Goal: Transaction & Acquisition: Purchase product/service

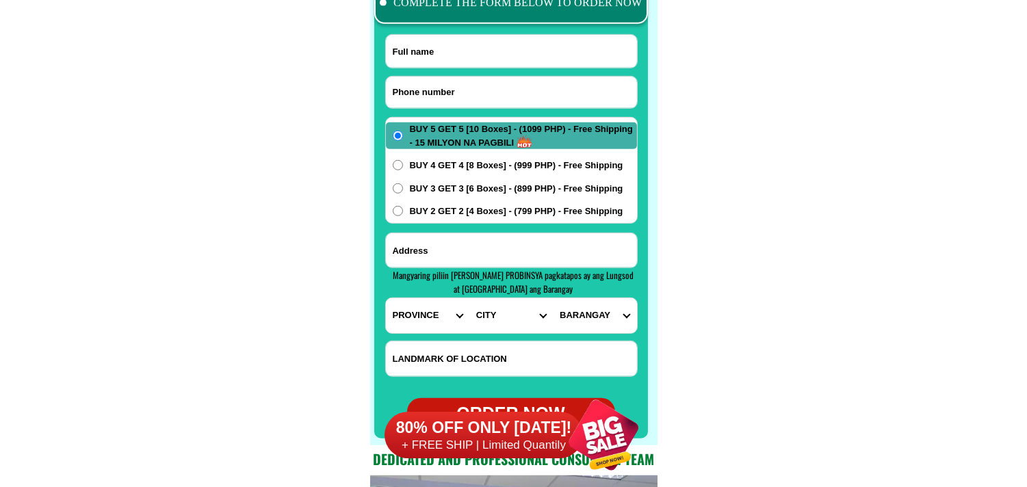
paste input "09319345398"
click at [452, 77] on input "Input phone_number" at bounding box center [511, 92] width 251 height 31
type input "09319345398"
click at [476, 64] on input "Input full_name" at bounding box center [511, 51] width 251 height 33
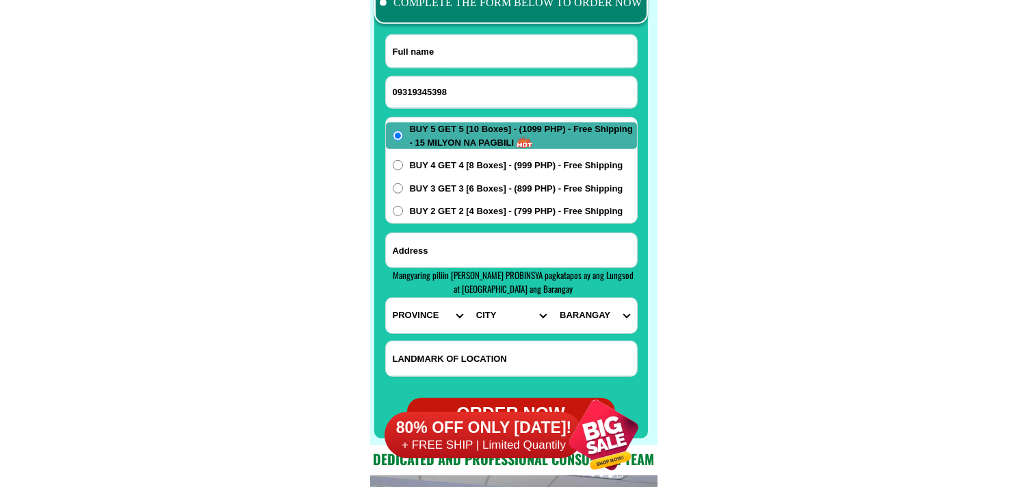
paste input "[PERSON_NAME]"
type input "[PERSON_NAME]"
click at [439, 192] on span "BUY 3 GET 3 [6 Boxes] - (899 PHP) - Free Shipping" at bounding box center [516, 189] width 213 height 14
click at [403, 192] on input "BUY 3 GET 3 [6 Boxes] - (899 PHP) - Free Shipping" at bounding box center [398, 188] width 10 height 10
radio input "true"
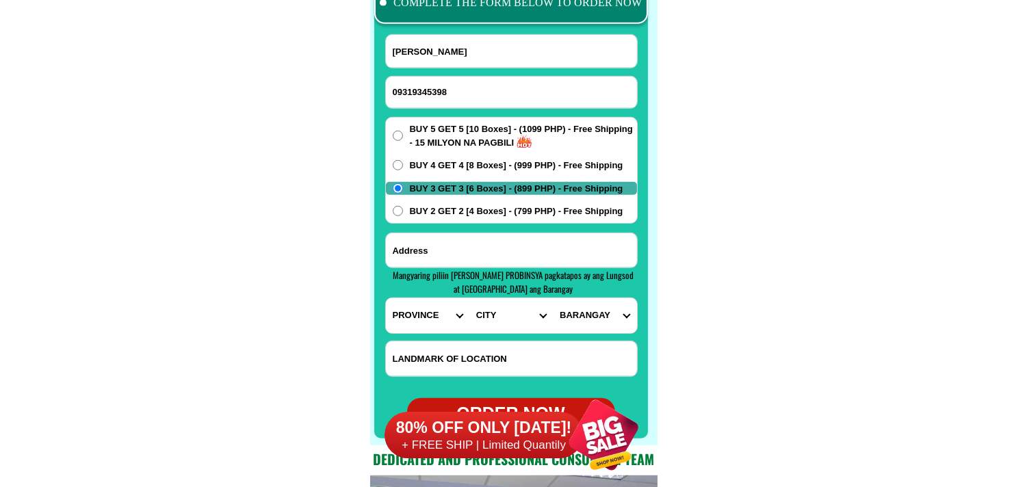
click at [475, 257] on input "Input address" at bounding box center [511, 250] width 251 height 34
paste input "pob.Ibabao LoayBohol gasul going to Loboc buy 3 get 3 899"
type input "pob.Ibabao LoayBohol gasul going to Loboc buy 3 get 3 899"
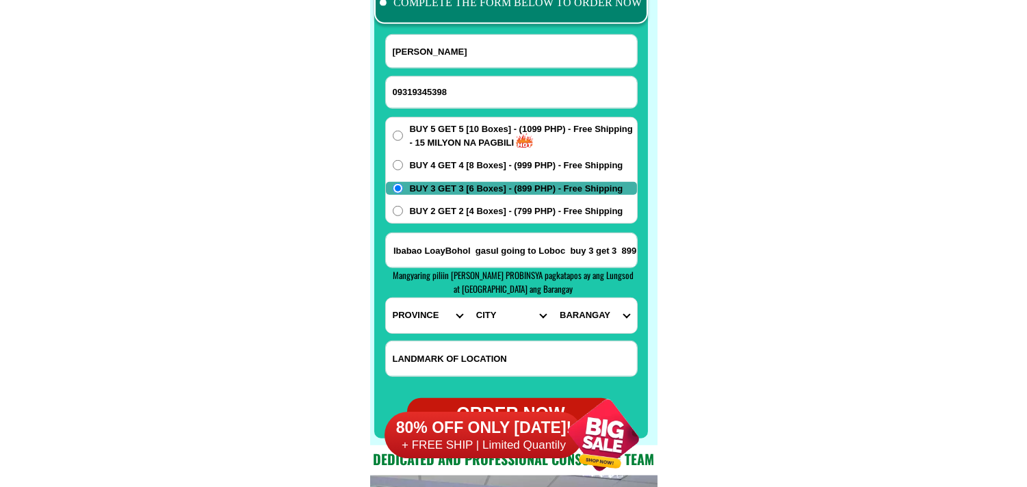
click at [424, 324] on select "PROVINCE [GEOGRAPHIC_DATA] [GEOGRAPHIC_DATA] [GEOGRAPHIC_DATA] [GEOGRAPHIC_DATA…" at bounding box center [427, 315] width 83 height 35
select select "63_137"
click at [386, 298] on select "PROVINCE [GEOGRAPHIC_DATA] [GEOGRAPHIC_DATA] [GEOGRAPHIC_DATA] [GEOGRAPHIC_DATA…" at bounding box center [427, 315] width 83 height 35
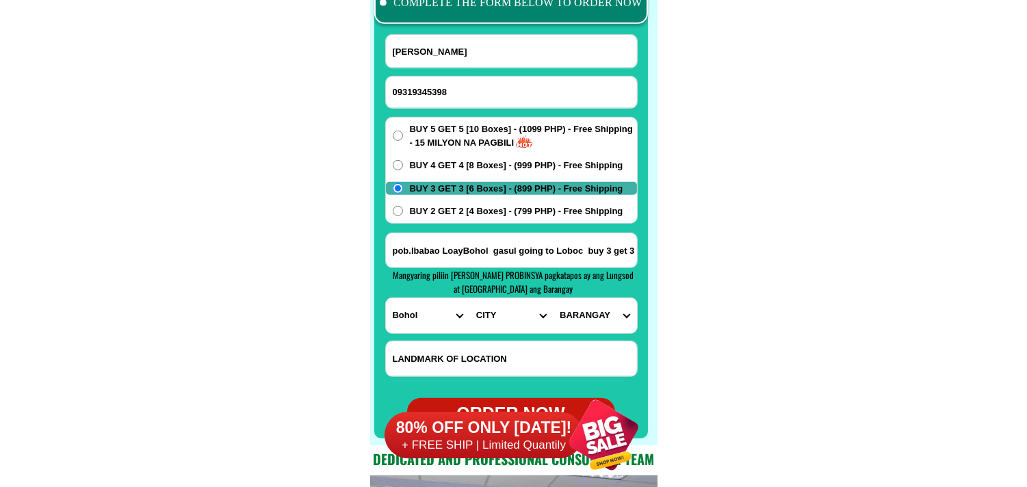
click at [493, 324] on select "CITY Alburquerque Antequera Baclayon Balilihan Bien-unido Bilar Bohol-[PERSON_N…" at bounding box center [510, 315] width 83 height 35
select select "63_1378644"
click at [469, 298] on select "CITY Alburquerque Antequera Baclayon Balilihan Bien-unido Bilar Bohol-[PERSON_N…" at bounding box center [510, 315] width 83 height 35
click at [598, 308] on select "BARANGAY [GEOGRAPHIC_DATA] norte [GEOGRAPHIC_DATA] sur [GEOGRAPHIC_DATA] Botoc …" at bounding box center [594, 315] width 83 height 35
select select "63_13786445907"
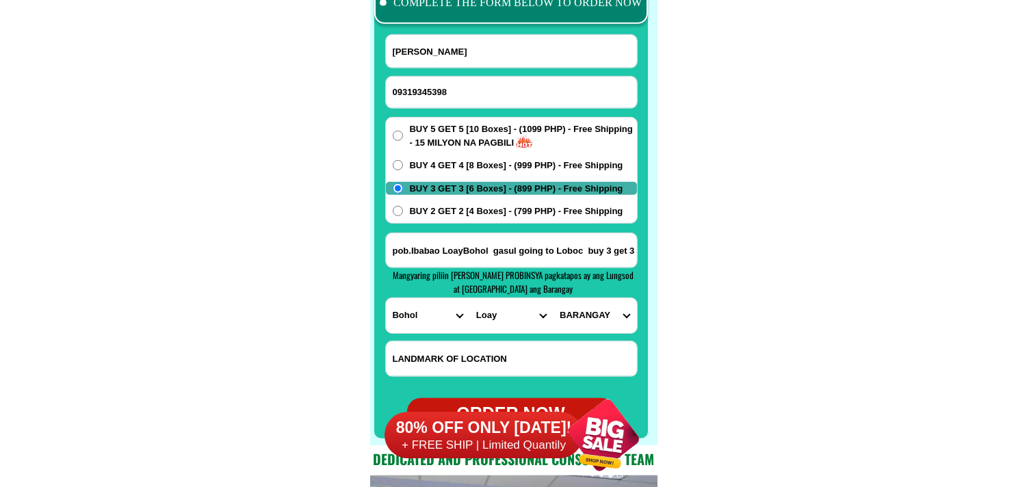
click at [553, 298] on select "BARANGAY [GEOGRAPHIC_DATA] norte [GEOGRAPHIC_DATA] sur [GEOGRAPHIC_DATA] Botoc …" at bounding box center [594, 315] width 83 height 35
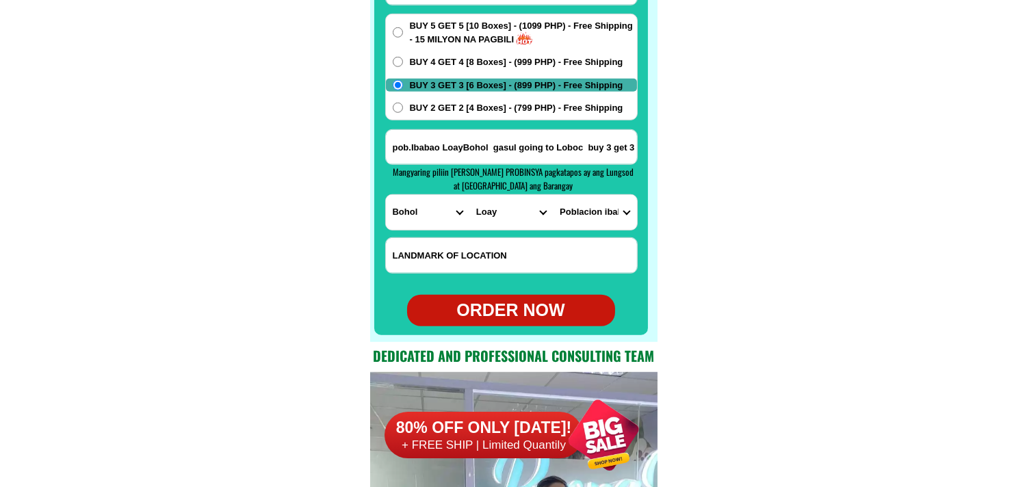
scroll to position [11001, 0]
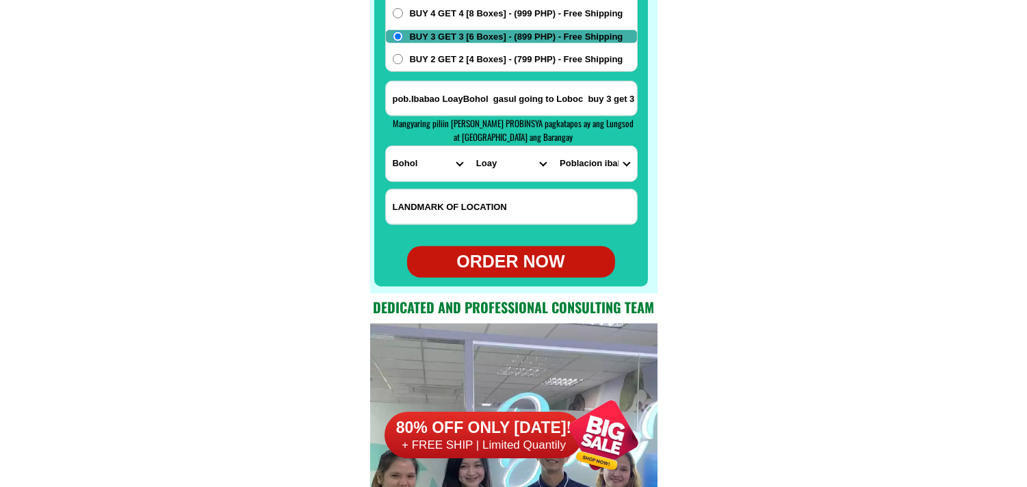
click at [531, 260] on div "ORDER NOW" at bounding box center [511, 262] width 208 height 26
type input "[PERSON_NAME]"
radio input "true"
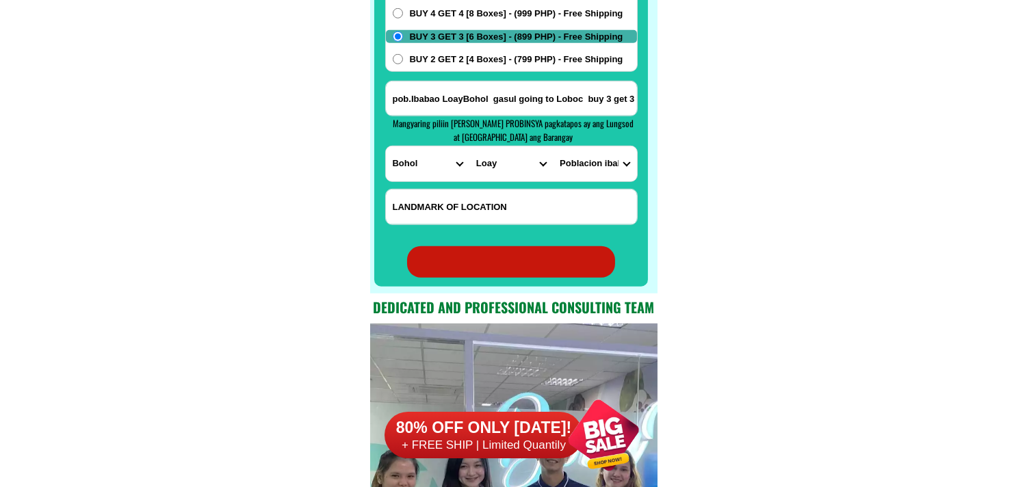
radio input "true"
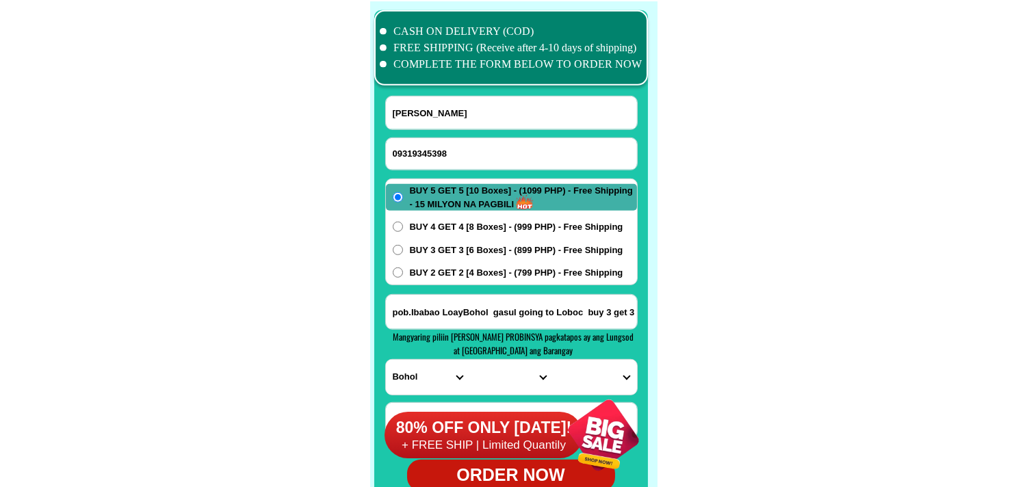
scroll to position [10773, 0]
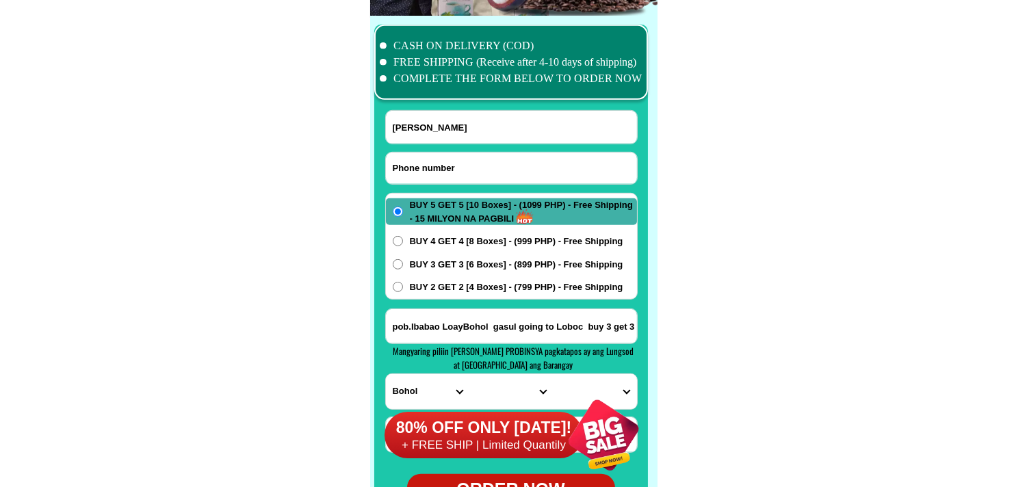
drag, startPoint x: 437, startPoint y: 173, endPoint x: 374, endPoint y: 55, distance: 134.1
click at [437, 173] on input "Input phone_number" at bounding box center [511, 168] width 251 height 31
paste input "09398674904"
type input "09398674904"
click at [449, 132] on input "Input full_name" at bounding box center [511, 127] width 251 height 33
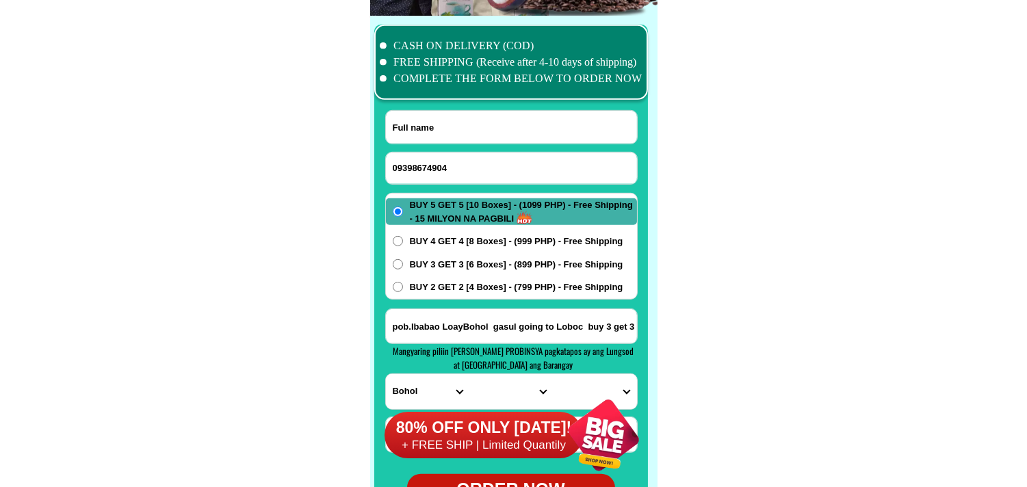
paste input "Urgel [PERSON_NAME]"
paste input "[PERSON_NAME]"
type input "[PERSON_NAME]"
click at [466, 319] on input "Input address" at bounding box center [511, 326] width 251 height 34
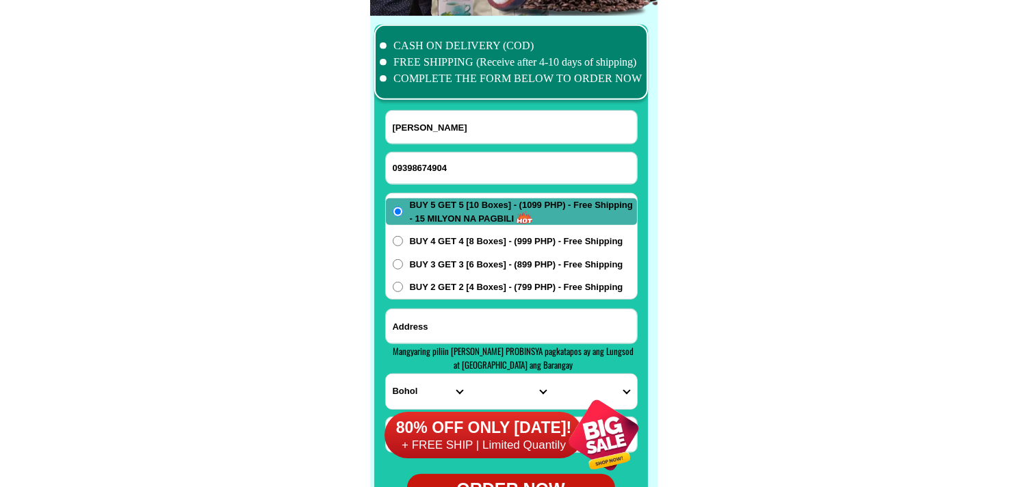
paste input "teomora vill phase [STREET_ADDRESS] [GEOGRAPHIC_DATA][PERSON_NAME] 0"
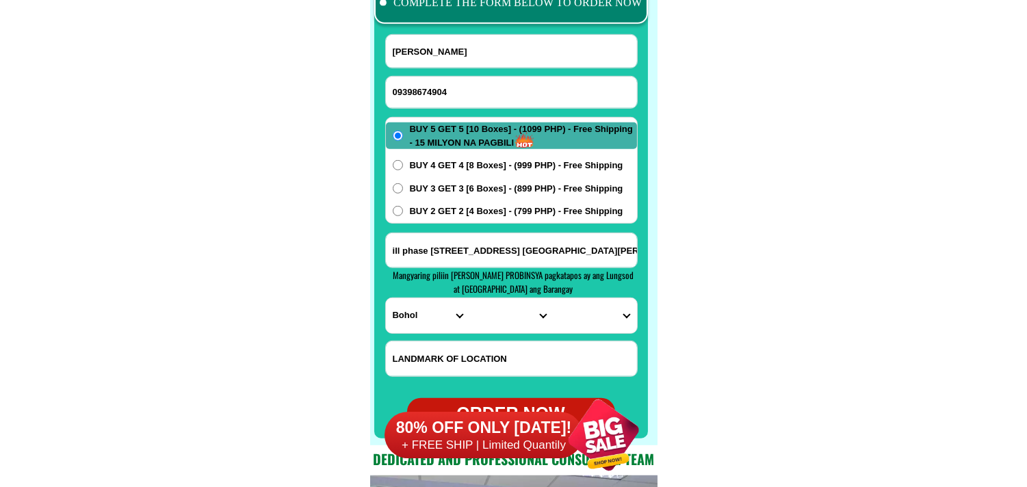
type input "teomora vill phase [STREET_ADDRESS] [GEOGRAPHIC_DATA][PERSON_NAME]"
click at [429, 316] on select "PROVINCE [GEOGRAPHIC_DATA] [GEOGRAPHIC_DATA] [GEOGRAPHIC_DATA] [GEOGRAPHIC_DATA…" at bounding box center [427, 315] width 83 height 35
select select "63_904"
click at [386, 298] on select "PROVINCE [GEOGRAPHIC_DATA] [GEOGRAPHIC_DATA] [GEOGRAPHIC_DATA] [GEOGRAPHIC_DATA…" at bounding box center [427, 315] width 83 height 35
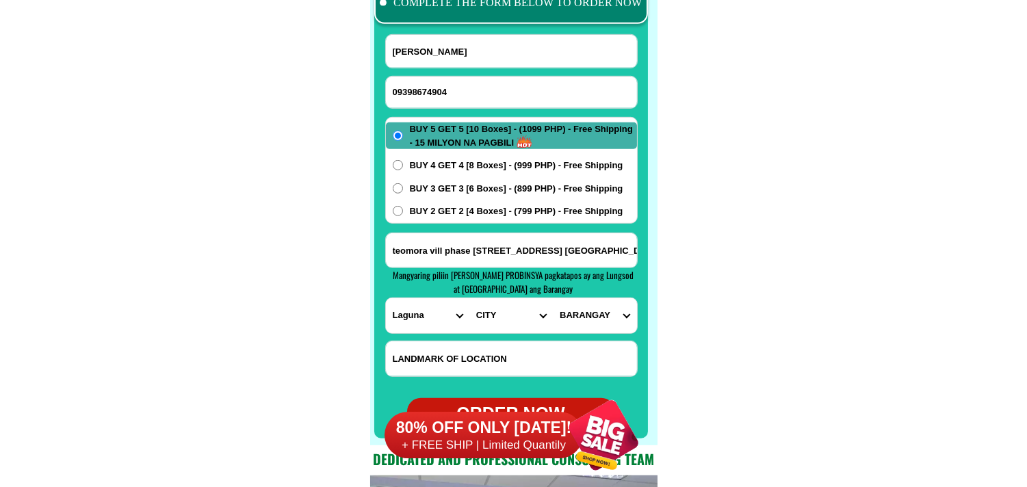
drag, startPoint x: 500, startPoint y: 311, endPoint x: 493, endPoint y: 309, distance: 7.1
click at [498, 311] on select "CITY [GEOGRAPHIC_DATA]-city [GEOGRAPHIC_DATA]-city [GEOGRAPHIC_DATA] [GEOGRAPHI…" at bounding box center [510, 315] width 83 height 35
select select "63_9046104"
click at [469, 298] on select "CITY [GEOGRAPHIC_DATA]-city [GEOGRAPHIC_DATA]-city [GEOGRAPHIC_DATA] [GEOGRAPHI…" at bounding box center [510, 315] width 83 height 35
click at [585, 258] on input "teomora vill phase [STREET_ADDRESS] [GEOGRAPHIC_DATA][PERSON_NAME]" at bounding box center [511, 250] width 251 height 34
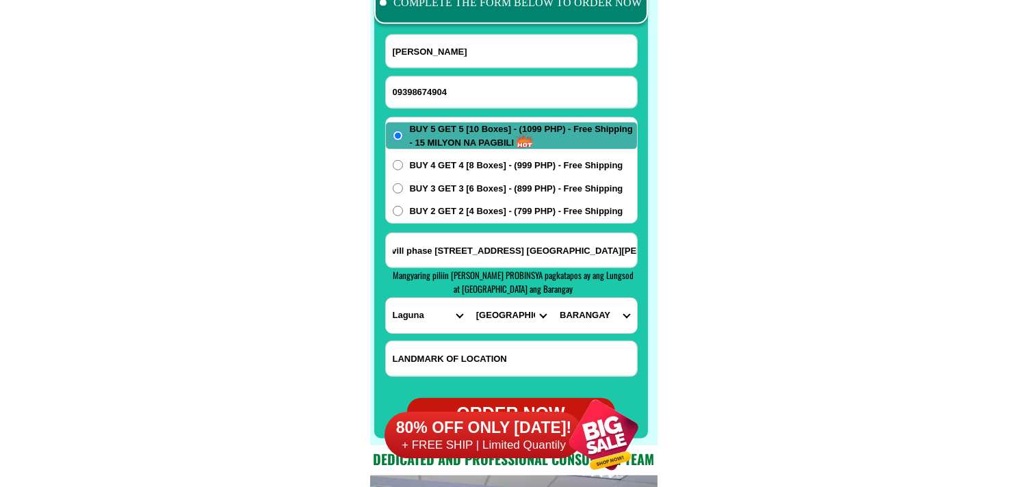
scroll to position [0, 42]
click at [586, 313] on select "BARANGAY Atisan Bagong bayan ii-a (pob.) Bagong pook vi-c (pob.) BARANGAY I-A (…" at bounding box center [594, 315] width 83 height 35
select select "63_9046104151"
click at [553, 298] on select "BARANGAY Atisan Bagong bayan ii-a (pob.) Bagong pook vi-c (pob.) BARANGAY I-A (…" at bounding box center [594, 315] width 83 height 35
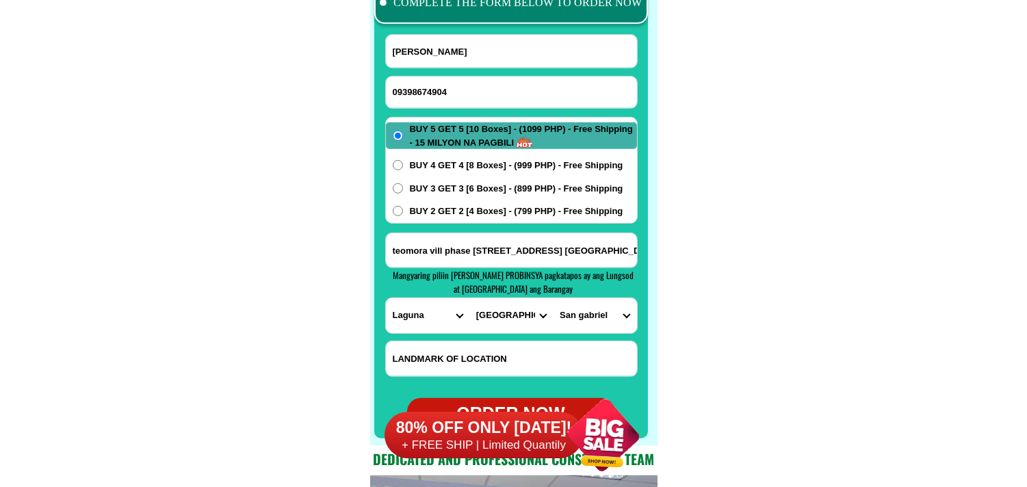
drag, startPoint x: 755, startPoint y: 291, endPoint x: 543, endPoint y: 117, distance: 274.2
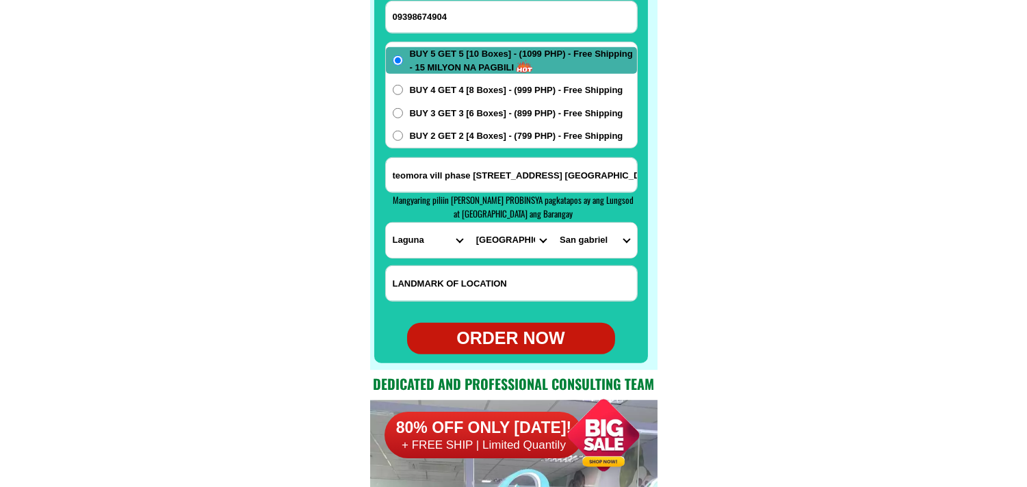
scroll to position [10925, 0]
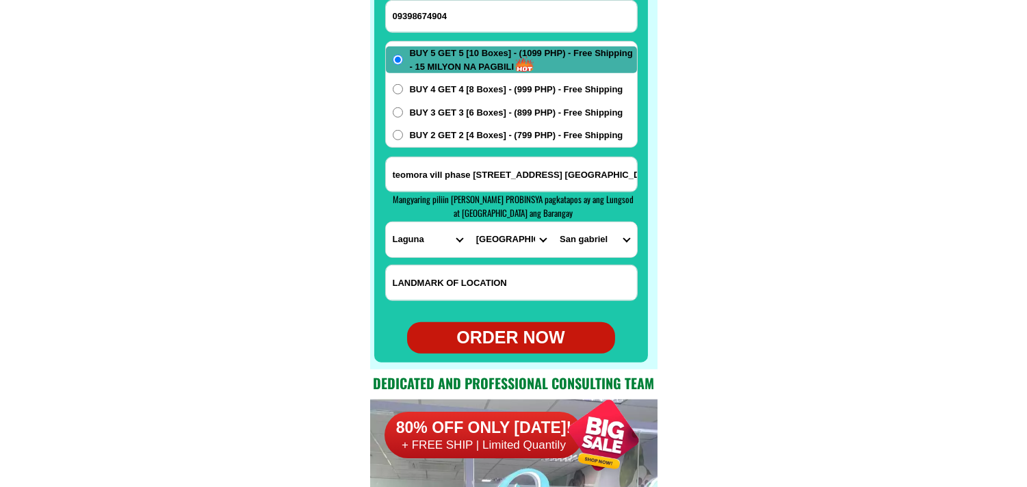
click at [488, 326] on div "ORDER NOW" at bounding box center [511, 338] width 208 height 26
type input "[PERSON_NAME]"
type input "teomora vill phase [STREET_ADDRESS] [GEOGRAPHIC_DATA][PERSON_NAME]"
radio input "true"
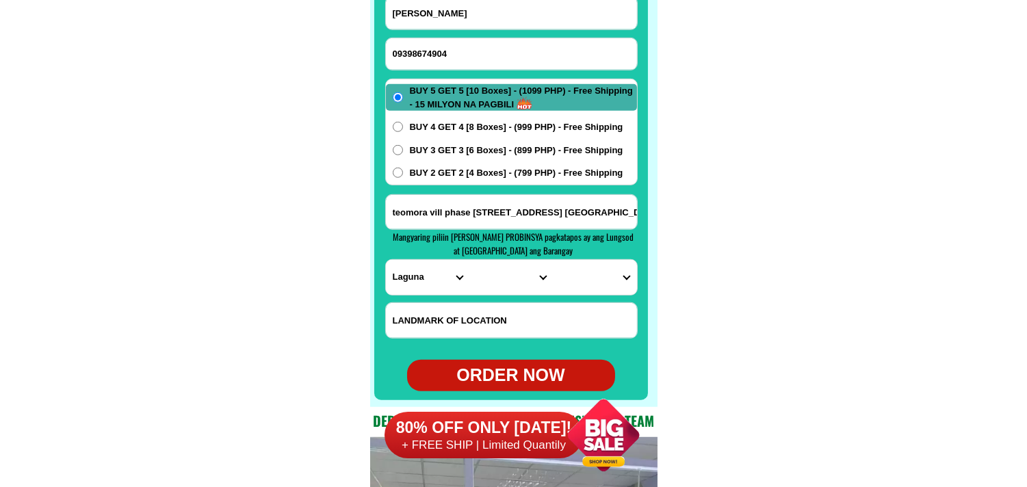
scroll to position [10849, 0]
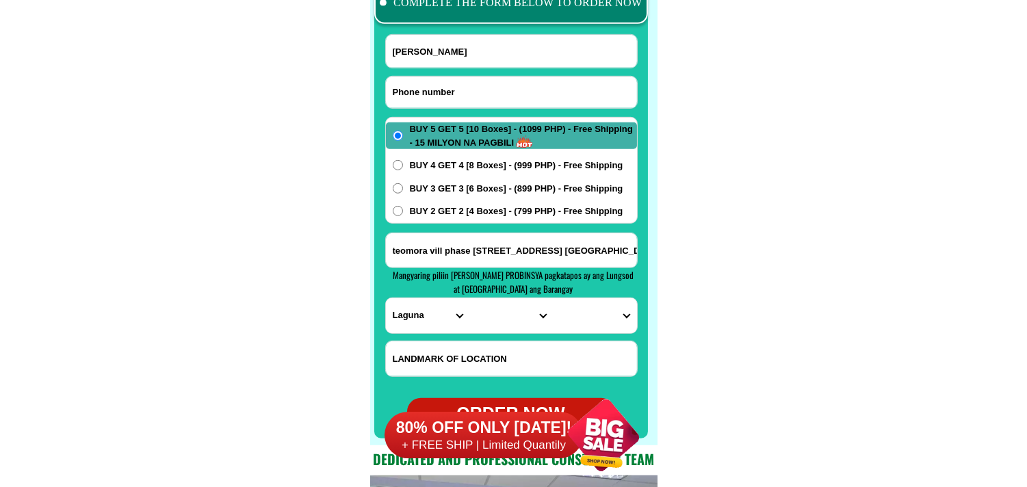
click at [437, 86] on input "Input phone_number" at bounding box center [511, 92] width 251 height 31
paste input "0981 5381 726"
click at [437, 90] on input "0981 5381 726" at bounding box center [511, 92] width 251 height 31
click at [415, 92] on input "0981 5381726" at bounding box center [511, 92] width 251 height 31
type input "09815381726"
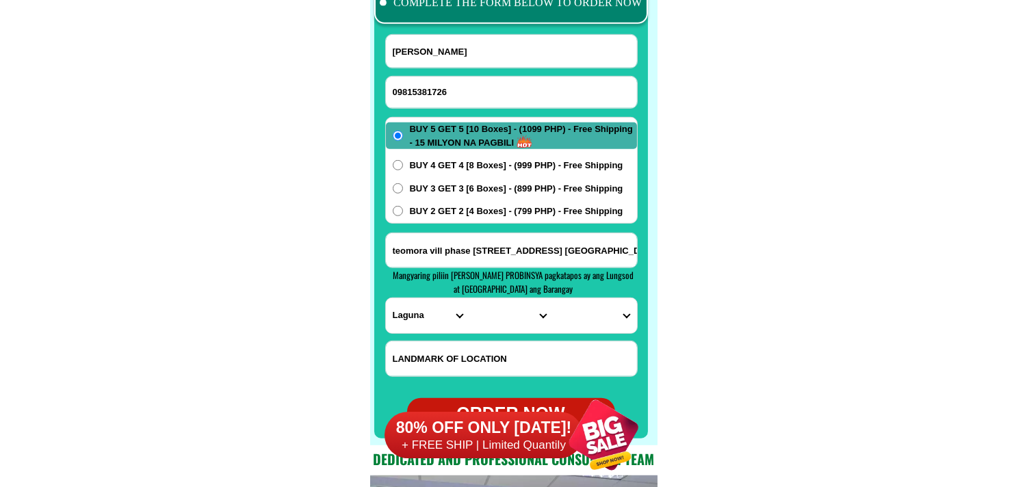
click at [476, 260] on input "teomora vill phase [STREET_ADDRESS] [GEOGRAPHIC_DATA][PERSON_NAME]" at bounding box center [511, 250] width 251 height 34
paste input "evetyngarciablk4lot19paseodednarowuexvill.sanrowuesanrafaelbulacan"
type input "evetyngarciablk4lot19paseodednarowuexvill.sanrowuesanrafaelbulacan"
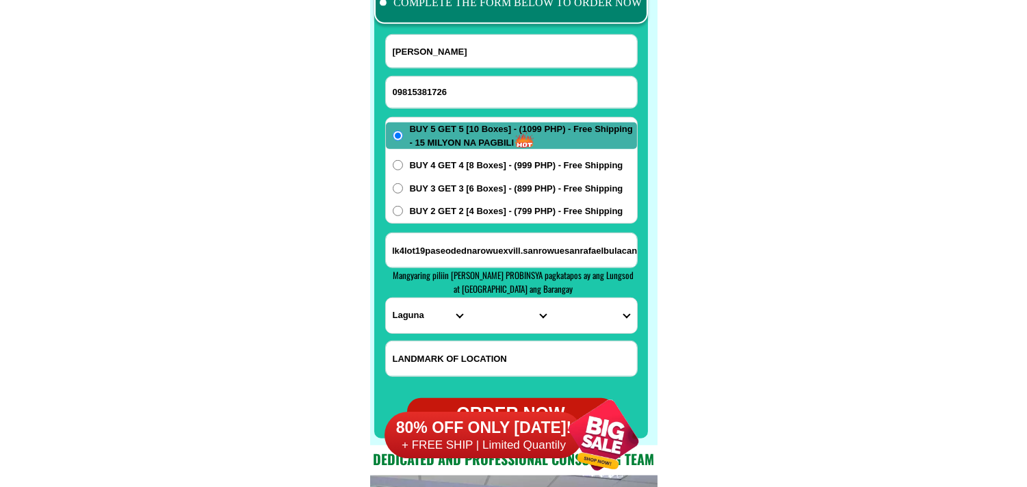
click at [408, 307] on select "PROVINCE [GEOGRAPHIC_DATA] [GEOGRAPHIC_DATA] [GEOGRAPHIC_DATA] [GEOGRAPHIC_DATA…" at bounding box center [427, 315] width 83 height 35
select select "63_761"
click at [386, 298] on select "PROVINCE [GEOGRAPHIC_DATA] [GEOGRAPHIC_DATA] [GEOGRAPHIC_DATA] [GEOGRAPHIC_DATA…" at bounding box center [427, 315] width 83 height 35
click at [500, 315] on select "CITY Angat Balagtas Baliuag [GEOGRAPHIC_DATA] [GEOGRAPHIC_DATA]-[GEOGRAPHIC_DAT…" at bounding box center [510, 315] width 83 height 35
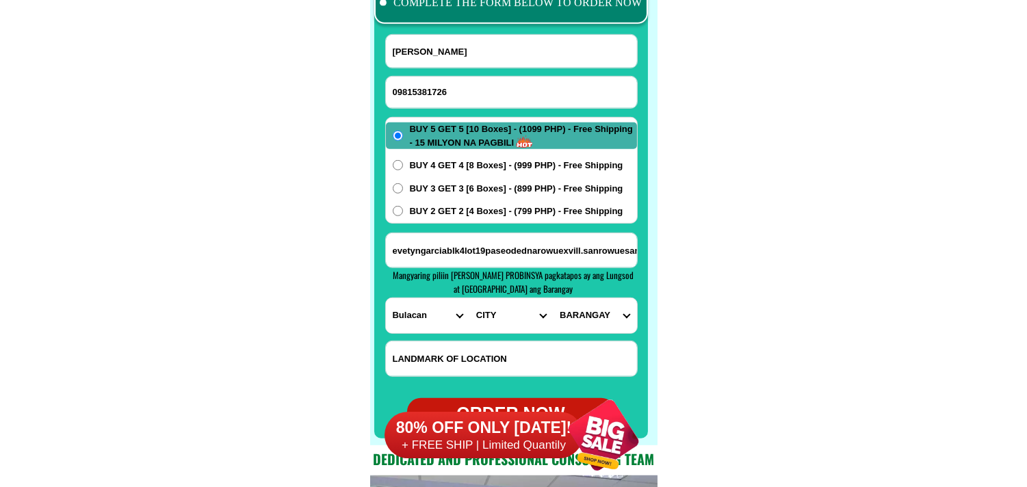
select select "63_761583"
click at [469, 298] on select "CITY Angat Balagtas Baliuag [GEOGRAPHIC_DATA] [GEOGRAPHIC_DATA]-[GEOGRAPHIC_DAT…" at bounding box center [510, 315] width 83 height 35
click at [612, 261] on input "evetyngarciablk4lot19paseodednarowuexvill.sanrowuesanrafaelbulacan" at bounding box center [511, 250] width 251 height 34
click at [573, 246] on input "evetyngarciablk4lot19paseodednarowuexvill.sanrowuesanrafaelbulacan" at bounding box center [511, 250] width 251 height 34
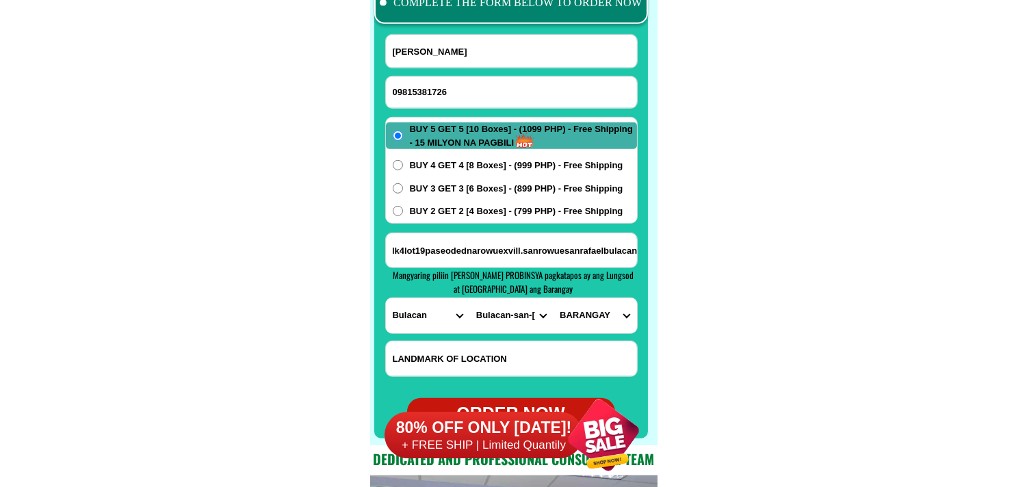
click at [565, 250] on input "evetyngarciablk4lot19paseodednarowuexvill.sanrowuesanrafaelbulacan" at bounding box center [511, 250] width 251 height 34
click at [606, 250] on input "evetyngarciablk4lot19paseodednarowuexvill.sanrowue sanrafaelbulacan" at bounding box center [511, 250] width 251 height 34
type input "evetyngarciablk4lot19paseodednarowuexvill.sanrowue sanrafael bulacan"
click at [595, 311] on select "BARANGAY Banca-banca Bma-balagtas Caingin Capihan Coral na bato [PERSON_NAME] […" at bounding box center [594, 315] width 83 height 35
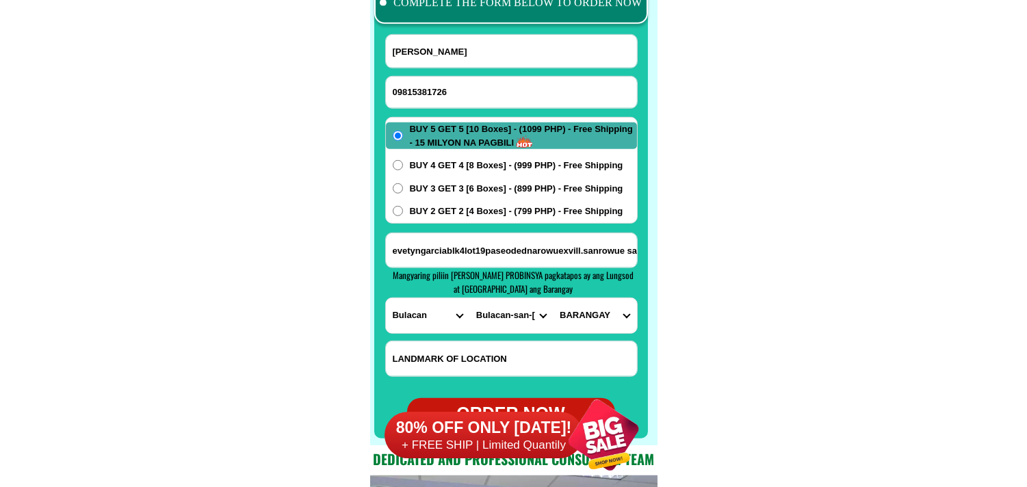
select select "63_7615839528"
click at [553, 298] on select "BARANGAY Banca-banca Bma-balagtas Caingin Capihan Coral na bato [PERSON_NAME] […" at bounding box center [594, 315] width 83 height 35
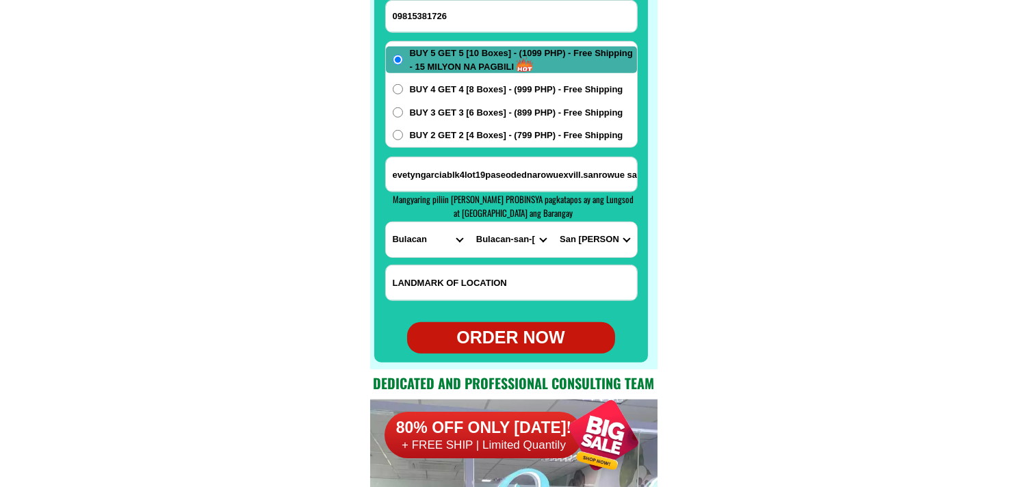
click at [515, 333] on div "ORDER NOW" at bounding box center [511, 338] width 208 height 26
radio input "true"
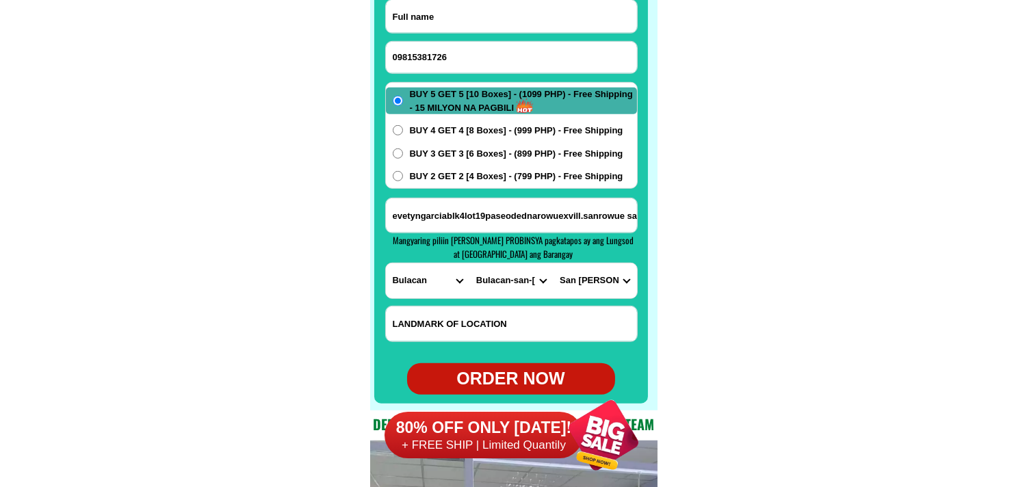
paste input "[PERSON_NAME]"
type input "[PERSON_NAME]"
click at [512, 372] on div "ORDER NOW" at bounding box center [511, 379] width 208 height 26
radio input "true"
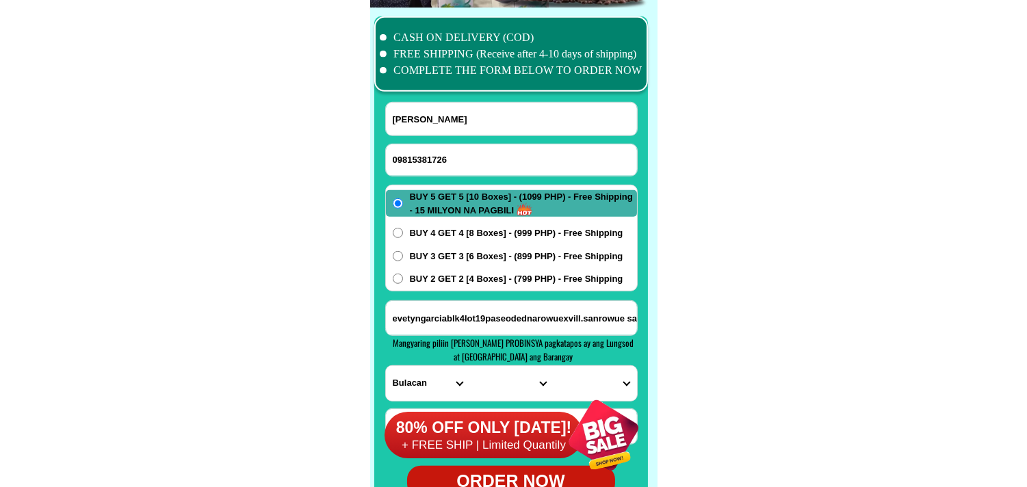
scroll to position [10808, 0]
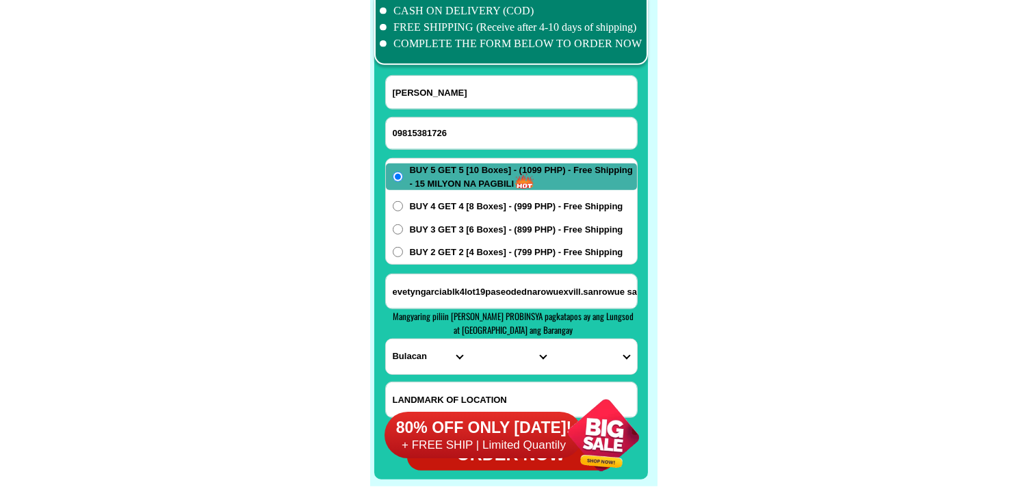
drag, startPoint x: 502, startPoint y: 135, endPoint x: 464, endPoint y: 114, distance: 43.8
click at [502, 135] on input "09815381726" at bounding box center [511, 133] width 251 height 31
paste input "09392312010"
type input "09392312010"
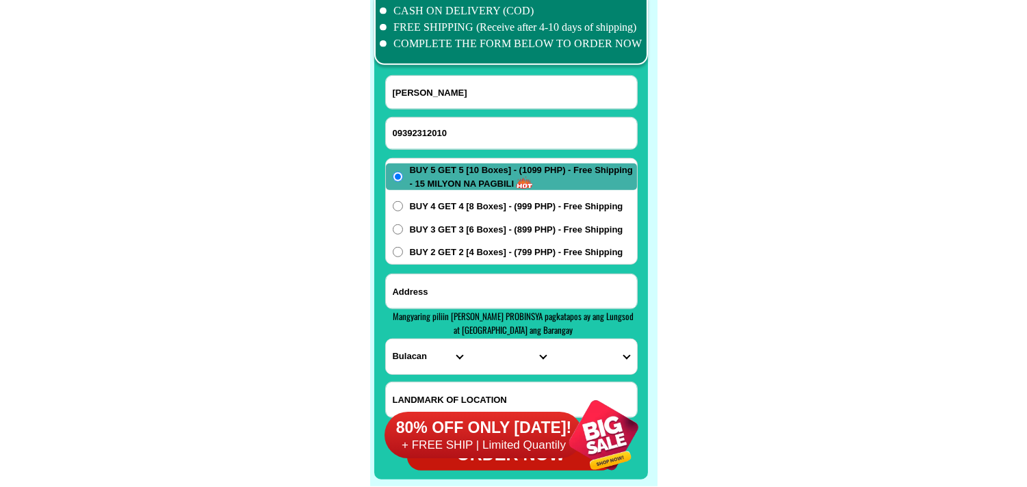
click at [432, 287] on input "Input address" at bounding box center [511, 291] width 251 height 34
paste input "[PERSON_NAME] purok 16 luv,vi homes new Visayas panabo [GEOGRAPHIC_DATA]"
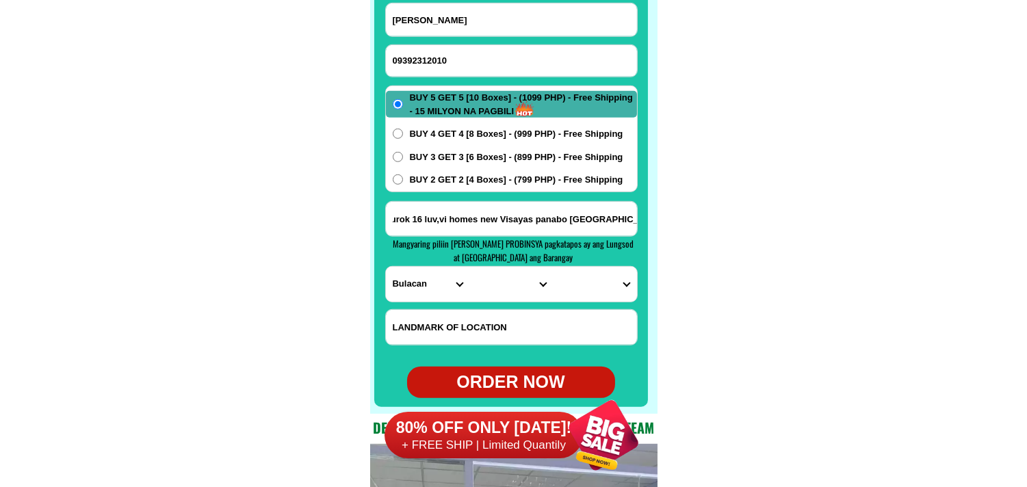
scroll to position [10960, 0]
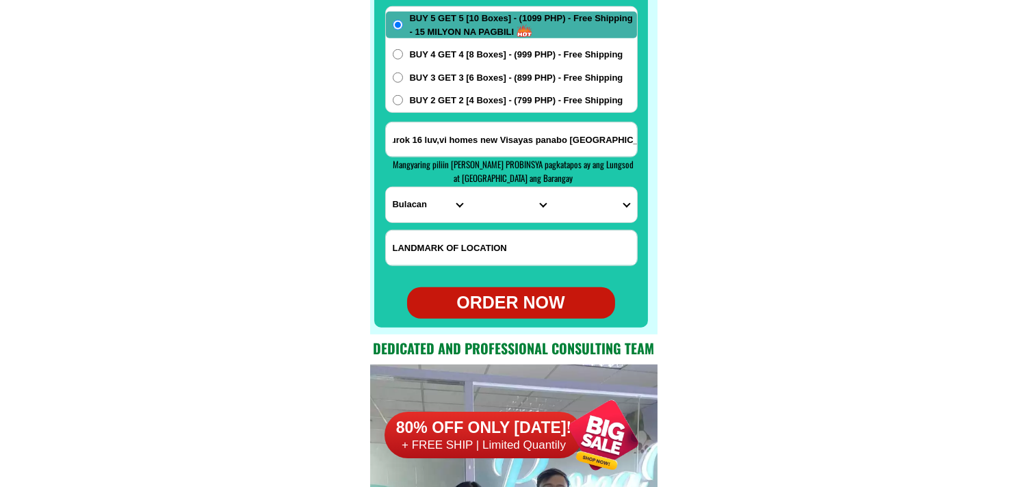
type input "[PERSON_NAME] purok 16 luv,vi homes new Visayas panabo [GEOGRAPHIC_DATA]"
click at [411, 215] on select "PROVINCE [GEOGRAPHIC_DATA] [GEOGRAPHIC_DATA] [GEOGRAPHIC_DATA] [GEOGRAPHIC_DATA…" at bounding box center [427, 204] width 83 height 35
select select "63_773"
click at [386, 187] on select "PROVINCE [GEOGRAPHIC_DATA] [GEOGRAPHIC_DATA] [GEOGRAPHIC_DATA] [GEOGRAPHIC_DATA…" at bounding box center [427, 204] width 83 height 35
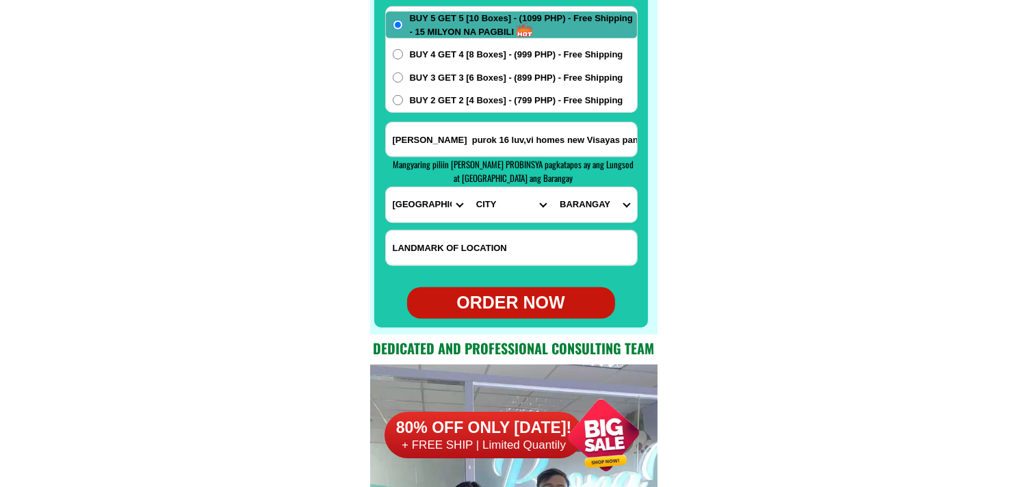
click at [591, 135] on input "[PERSON_NAME] purok 16 luv,vi homes new Visayas panabo [GEOGRAPHIC_DATA]" at bounding box center [511, 139] width 251 height 34
click at [484, 211] on select "CITY [PERSON_NAME]-e.-[GEOGRAPHIC_DATA]-[PERSON_NAME] [GEOGRAPHIC_DATA]-[GEOGRA…" at bounding box center [510, 204] width 83 height 35
select select "63_77344"
click at [469, 187] on select "CITY [PERSON_NAME]-e.-[GEOGRAPHIC_DATA]-[PERSON_NAME] [GEOGRAPHIC_DATA]-[GEOGRA…" at bounding box center [510, 204] width 83 height 35
click at [584, 202] on select "BARANGAY Cabidianan Carcor [GEOGRAPHIC_DATA][PERSON_NAME] [GEOGRAPHIC_DATA][PER…" at bounding box center [594, 204] width 83 height 35
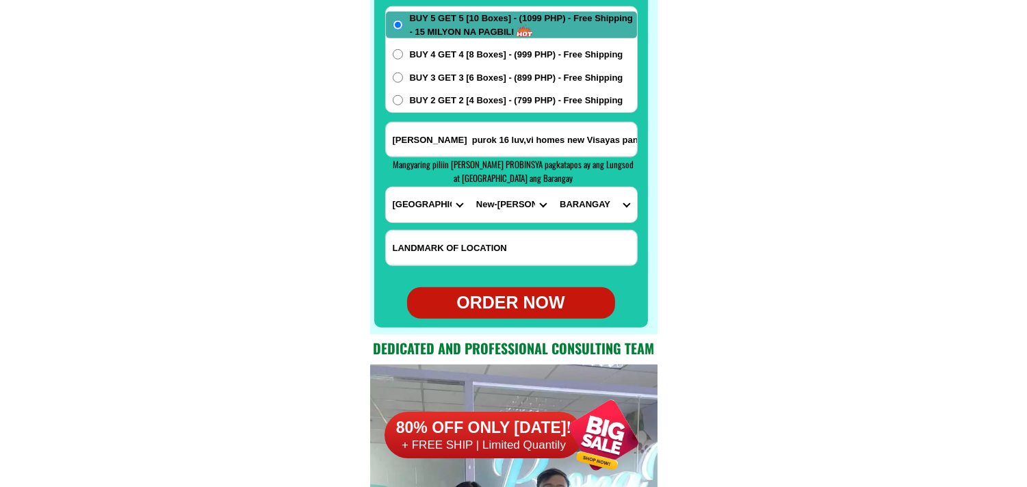
select select "63_773445868"
click at [571, 142] on input "[PERSON_NAME] purok 16 luv,vi homes new Visayas panabo [GEOGRAPHIC_DATA]" at bounding box center [511, 139] width 251 height 34
click at [610, 208] on select "BARANGAY Cabidianan Carcor [GEOGRAPHIC_DATA][PERSON_NAME] [GEOGRAPHIC_DATA][PER…" at bounding box center [594, 204] width 83 height 35
click at [484, 207] on select "CITY [PERSON_NAME]-e.-[GEOGRAPHIC_DATA]-[PERSON_NAME] [GEOGRAPHIC_DATA]-[GEOGRA…" at bounding box center [510, 204] width 83 height 35
select select "63_7731844"
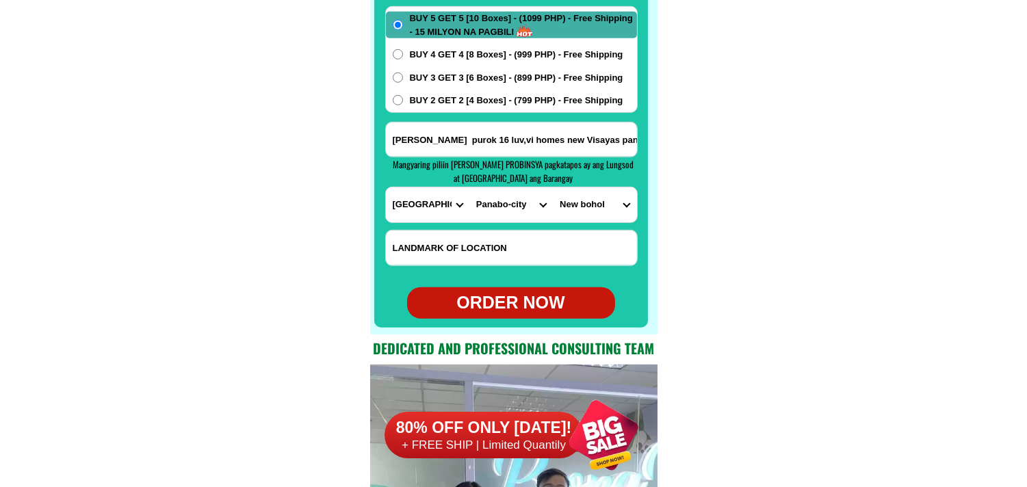
click at [469, 187] on select "CITY [PERSON_NAME]-e.-[GEOGRAPHIC_DATA]-[PERSON_NAME] [GEOGRAPHIC_DATA]-[GEOGRA…" at bounding box center [510, 204] width 83 height 35
click at [583, 206] on select "BARANGAY [PERSON_NAME] Buenavista Cacao Cagangohan Consolacion Dapco [PERSON_NA…" at bounding box center [594, 204] width 83 height 35
select select "63_77318446620"
click at [553, 187] on select "BARANGAY [PERSON_NAME] Buenavista Cacao Cagangohan Consolacion Dapco [PERSON_NA…" at bounding box center [594, 204] width 83 height 35
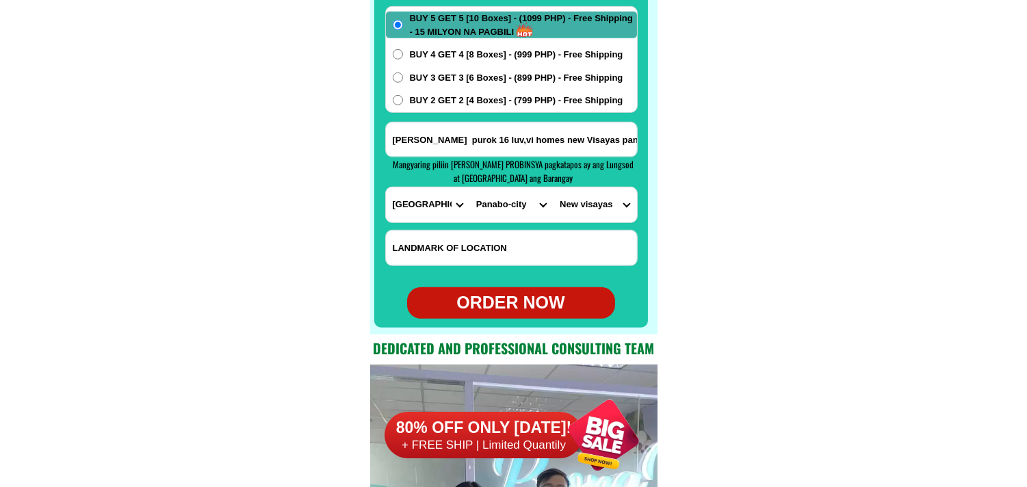
click at [530, 295] on div "ORDER NOW" at bounding box center [511, 303] width 208 height 26
radio input "true"
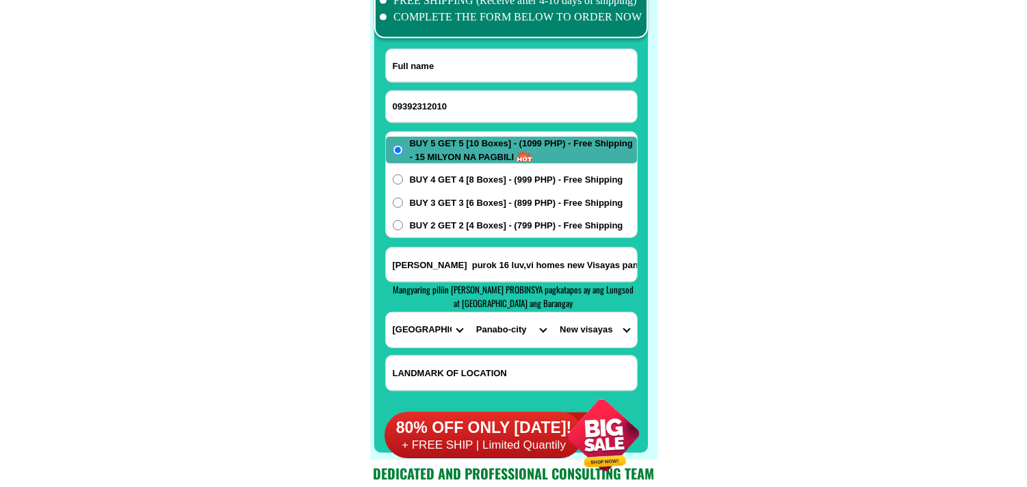
scroll to position [10808, 0]
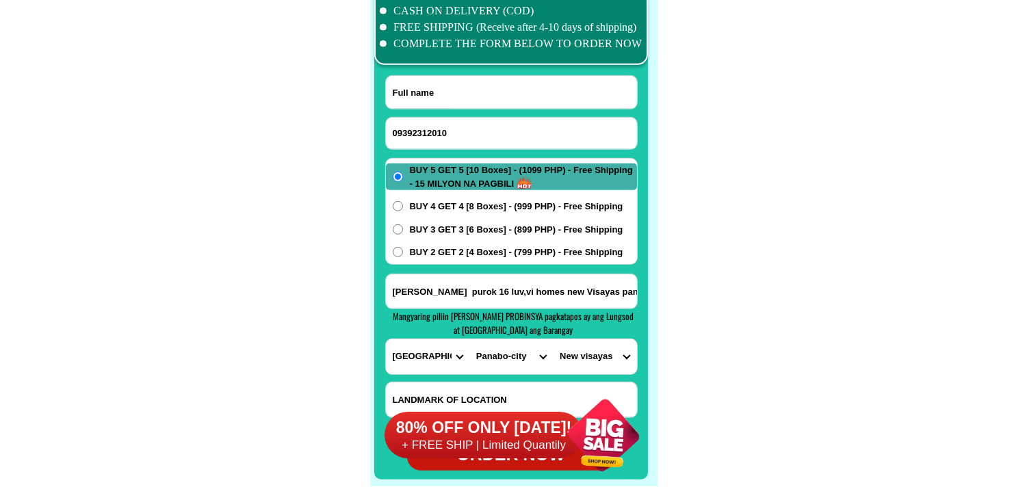
paste input "[PERSON_NAME][DEMOGRAPHIC_DATA]"
type input "[PERSON_NAME][DEMOGRAPHIC_DATA]"
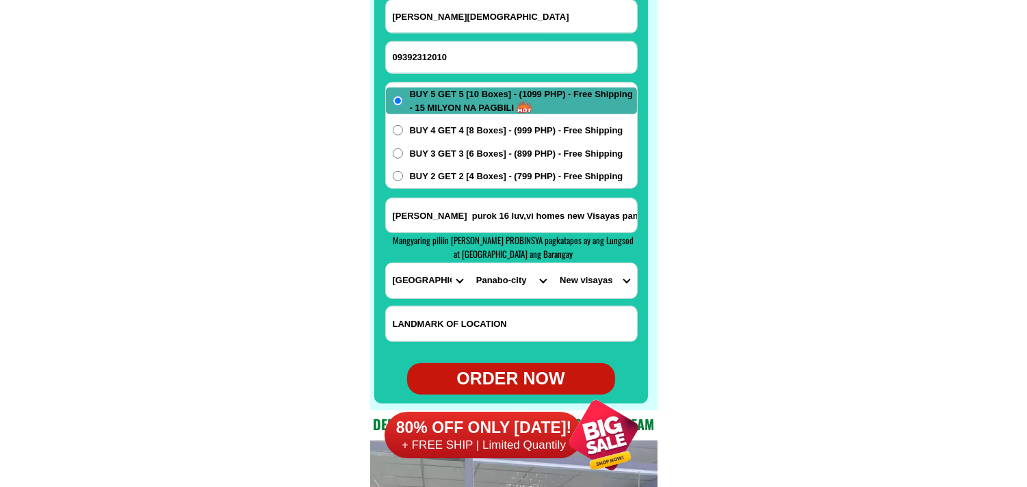
click at [534, 386] on div "80% OFF ONLY [DATE]! + FREE SHIP | Limited Quantily" at bounding box center [519, 435] width 277 height 106
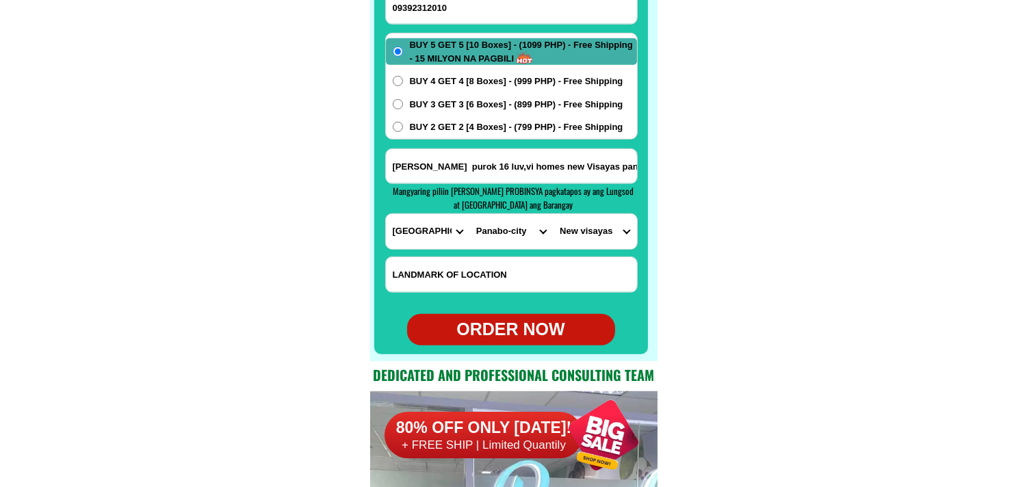
scroll to position [10940, 0]
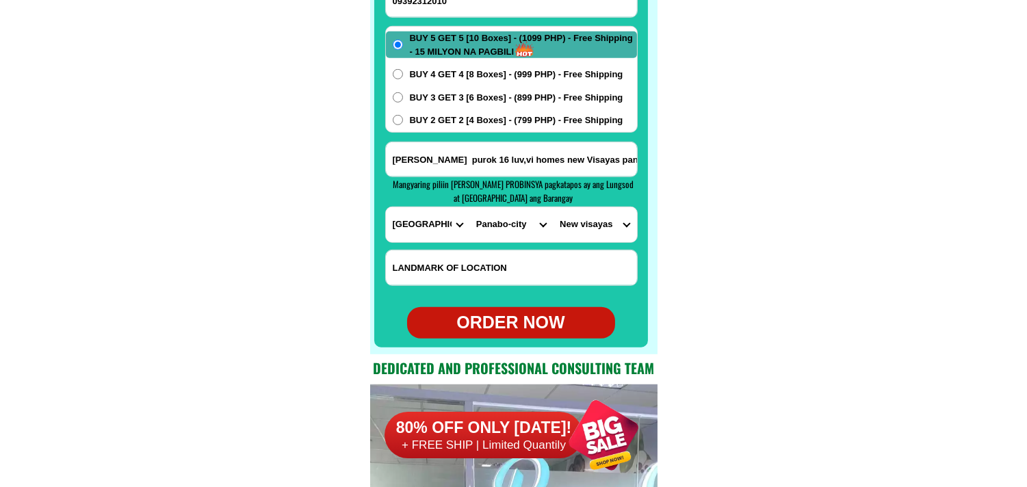
click at [530, 311] on div "ORDER NOW" at bounding box center [511, 323] width 208 height 26
radio input "true"
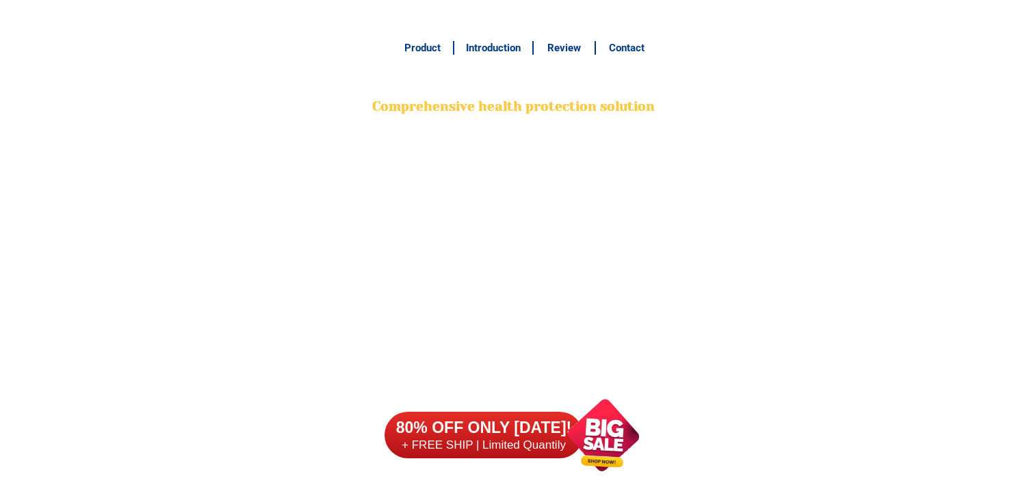
scroll to position [10864, 0]
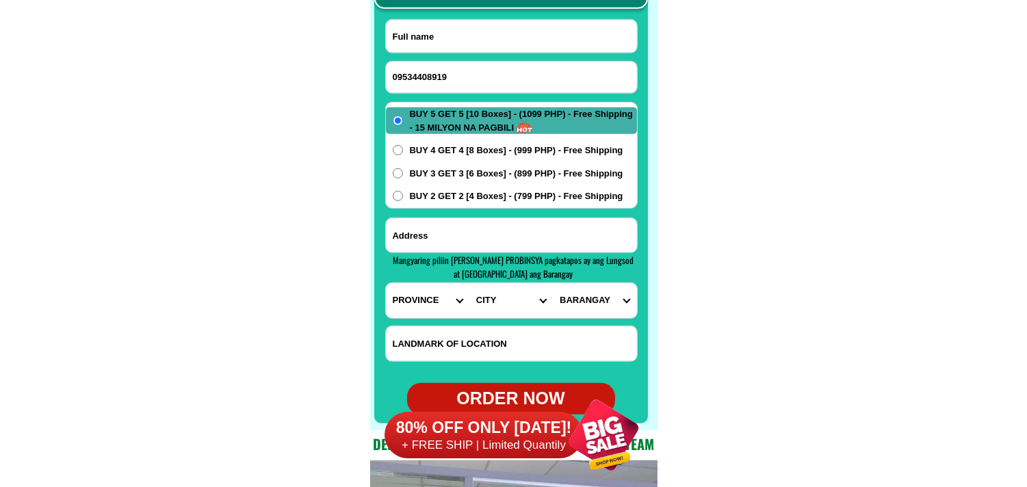
type input "09534408919"
click at [480, 26] on input "Input full_name" at bounding box center [511, 36] width 251 height 33
paste input "edgar edralin"
type input "edgar edralin"
click at [450, 221] on input "Input address" at bounding box center [511, 235] width 251 height 34
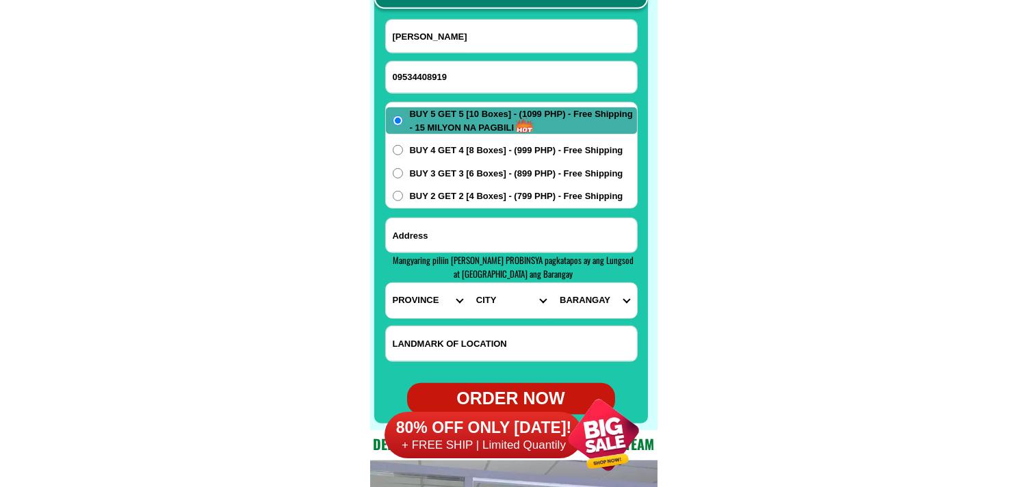
paste input "purok 7 brgy. san fermin cauayan city isabela likod ng center heart hotel"
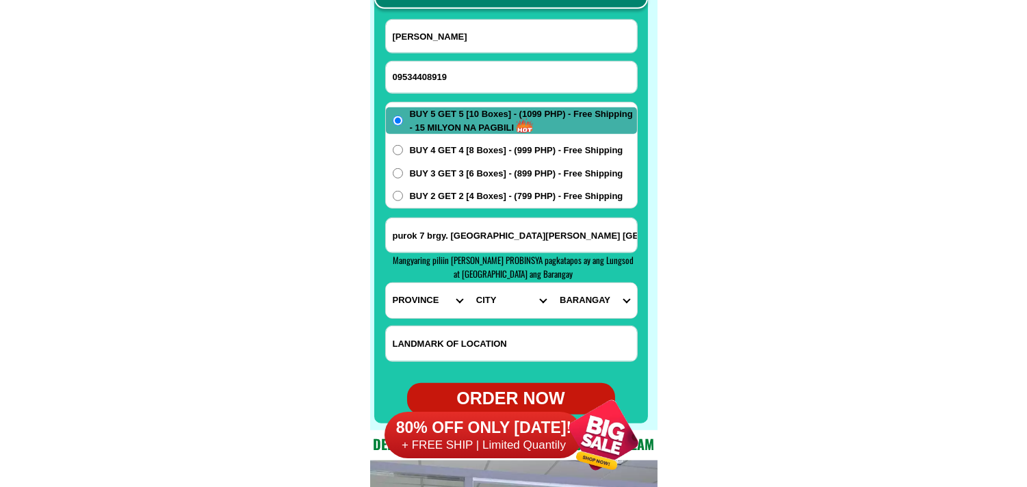
scroll to position [0, 64]
type input "purok 7 brgy. san fermin cauayan city isabela likod ng center heart hotel"
click at [441, 296] on select "PROVINCE [GEOGRAPHIC_DATA] [GEOGRAPHIC_DATA] [GEOGRAPHIC_DATA] [GEOGRAPHIC_DATA…" at bounding box center [427, 300] width 83 height 35
select select "63_305"
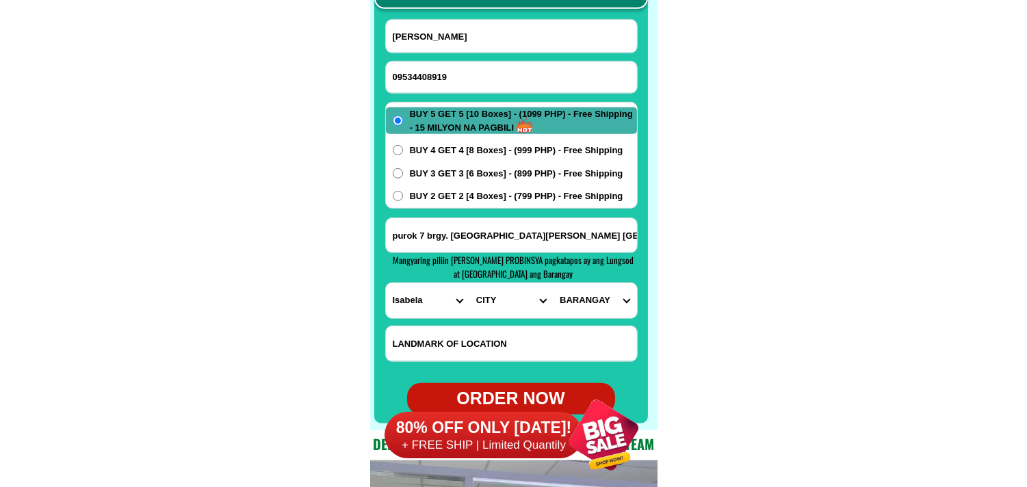
click at [386, 283] on select "PROVINCE [GEOGRAPHIC_DATA] [GEOGRAPHIC_DATA] [GEOGRAPHIC_DATA] [GEOGRAPHIC_DATA…" at bounding box center [427, 300] width 83 height 35
click at [498, 303] on select "CITY Angadanan Benito-soliven Cabagan Cauayan-city Cordon Delfin-albano Dinapig…" at bounding box center [510, 300] width 83 height 35
select select "63_3052855"
click at [469, 283] on select "CITY Angadanan Benito-soliven Cabagan Cauayan-city Cordon Delfin-albano Dinapig…" at bounding box center [510, 300] width 83 height 35
click at [599, 302] on select "BARANGAY Alicaocao Alinam Amobocan Andarayan Baculod Baringin norte Baringin su…" at bounding box center [594, 300] width 83 height 35
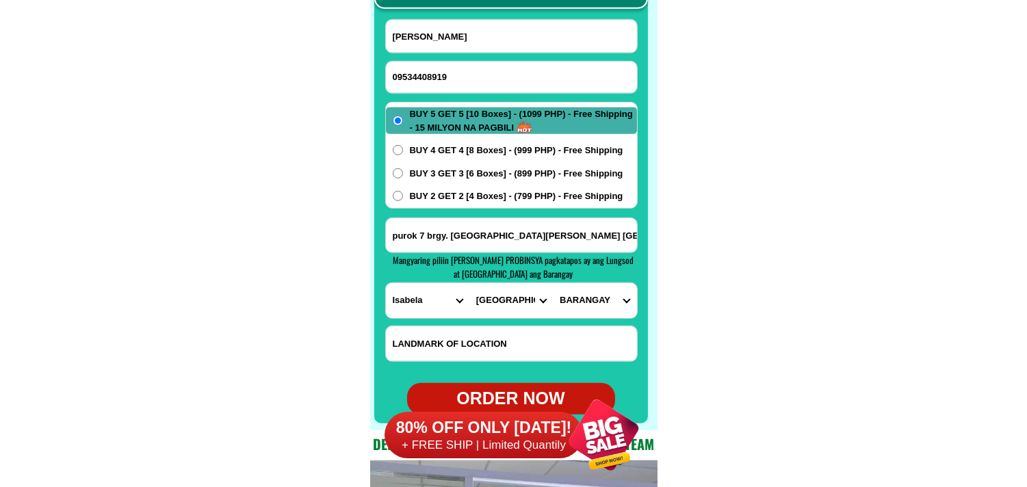
select select "63_30528551369"
click at [553, 283] on select "BARANGAY Alicaocao Alinam Amobocan Andarayan Baculod Baringin norte Baringin su…" at bounding box center [594, 300] width 83 height 35
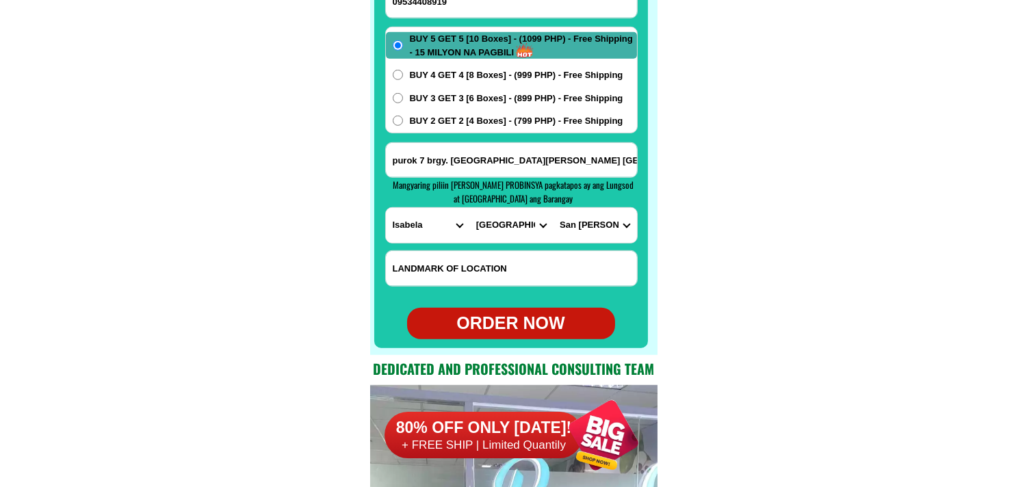
scroll to position [10940, 0]
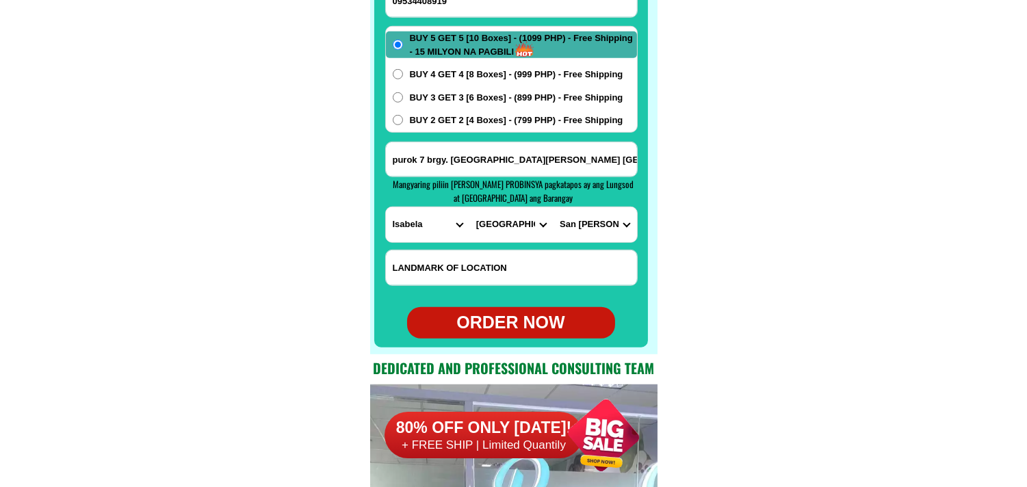
click at [537, 318] on div "ORDER NOW" at bounding box center [511, 323] width 208 height 26
type input "09534408919"
type input "purok 7 brgy. san fermin cauayan city isabela likod ng center heart hotel"
radio input "true"
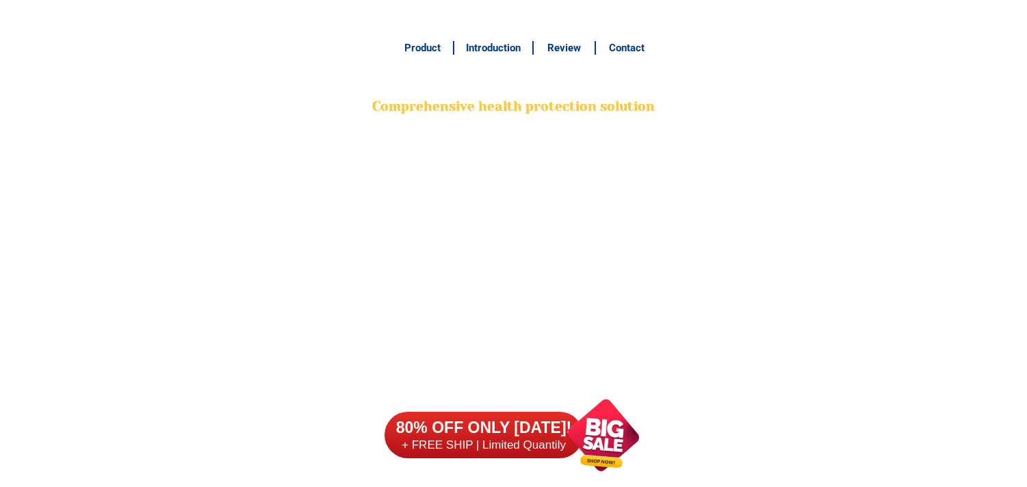
scroll to position [10864, 0]
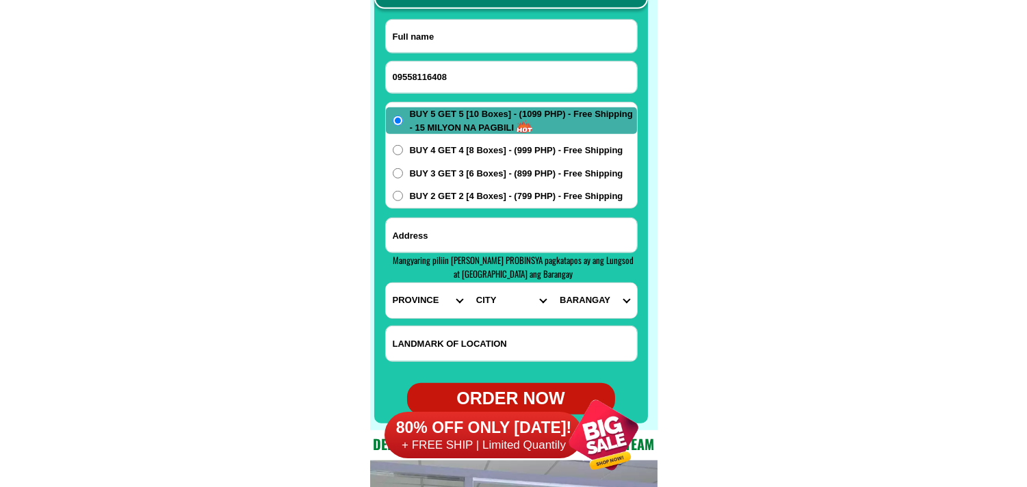
type input "09558116408"
click at [482, 25] on input "Input full_name" at bounding box center [511, 36] width 251 height 33
paste input "Fe Mina"
type input "Fe Mina"
click at [463, 218] on div at bounding box center [511, 236] width 252 height 36
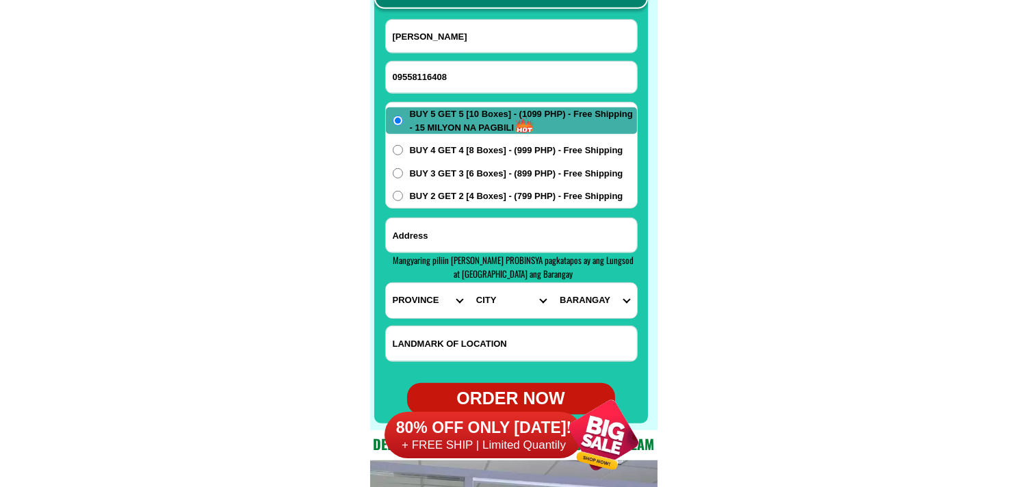
click at [443, 242] on input "Input address" at bounding box center [511, 235] width 251 height 34
paste input "CACATIA ST. CENTRO 2 SANCHEZ MIRA CAGAYAN"
type input "CACATIA ST. CENTRO 2 SANCHEZ MIRA CAGAYAN"
click at [417, 303] on select "PROVINCE [GEOGRAPHIC_DATA] [GEOGRAPHIC_DATA] [GEOGRAPHIC_DATA] [GEOGRAPHIC_DATA…" at bounding box center [427, 300] width 83 height 35
select select "63_869"
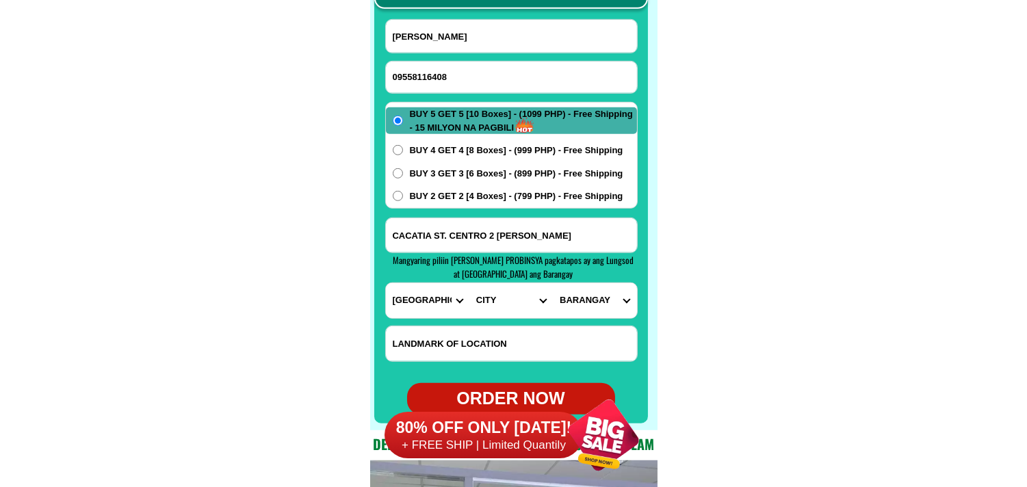
click at [386, 283] on select "PROVINCE [GEOGRAPHIC_DATA] [GEOGRAPHIC_DATA] [GEOGRAPHIC_DATA] [GEOGRAPHIC_DATA…" at bounding box center [427, 300] width 83 height 35
click at [498, 311] on select "CITY Abulug Allacapan Amulung Aparri Baggao Ballesteros Buguey Cagayan-alcala C…" at bounding box center [510, 300] width 83 height 35
click at [515, 307] on select "CITY Abulug Allacapan Amulung Aparri Baggao Ballesteros Buguey Cagayan-alcala C…" at bounding box center [510, 300] width 83 height 35
select select "63_8693474"
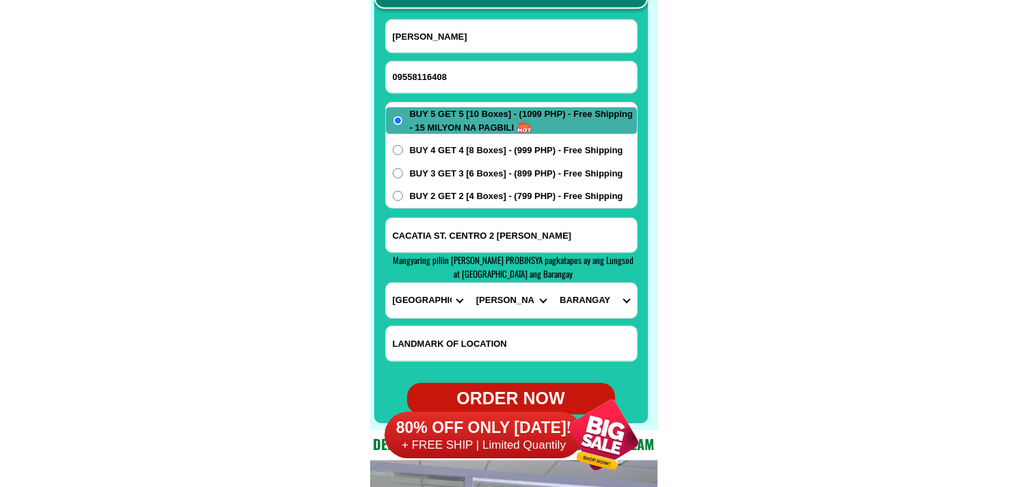
click at [469, 283] on select "CITY Abulug Allacapan Amulung Aparri Baggao Ballesteros Buguey Cagayan-alcala C…" at bounding box center [510, 300] width 83 height 35
click at [598, 302] on select "BARANGAY Bangan Callungan Centro i (pob.) Centro ii (pob.) Dacal Dagueray Damma…" at bounding box center [594, 300] width 83 height 35
select select "63_86934747582"
click at [553, 283] on select "BARANGAY Bangan Callungan Centro i (pob.) Centro ii (pob.) Dacal Dagueray Damma…" at bounding box center [594, 300] width 83 height 35
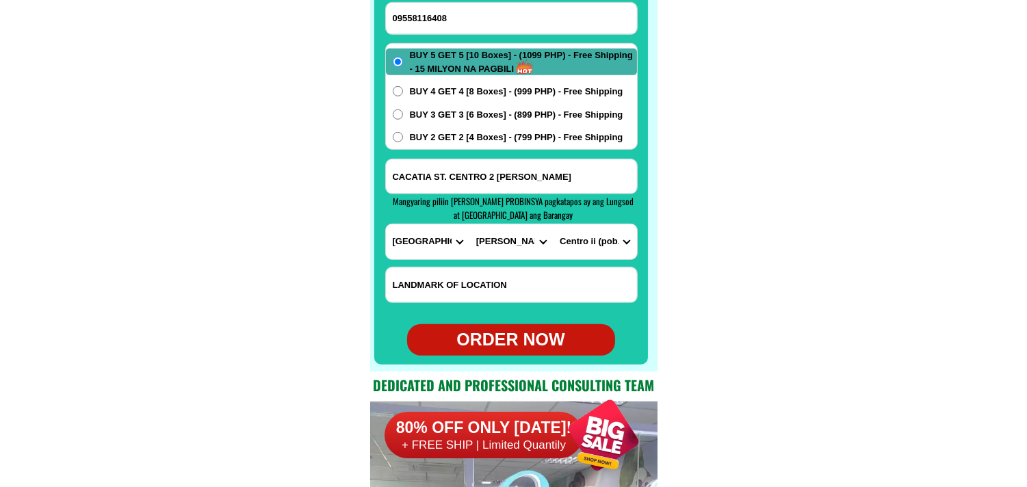
scroll to position [10940, 0]
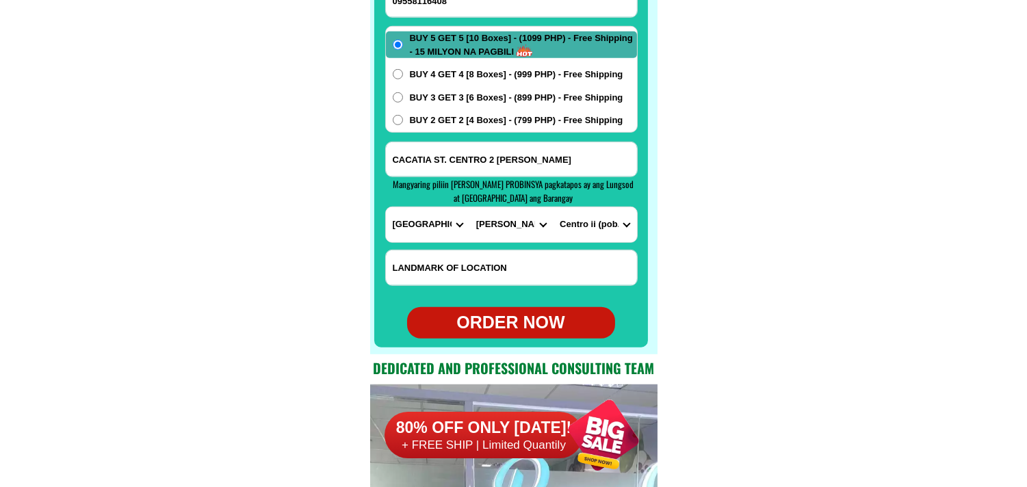
click at [530, 317] on div "ORDER NOW" at bounding box center [511, 323] width 208 height 26
type input "CACATIA ST. CENTRO 2 SANCHEZ MIRA CAGAYAN"
radio input "true"
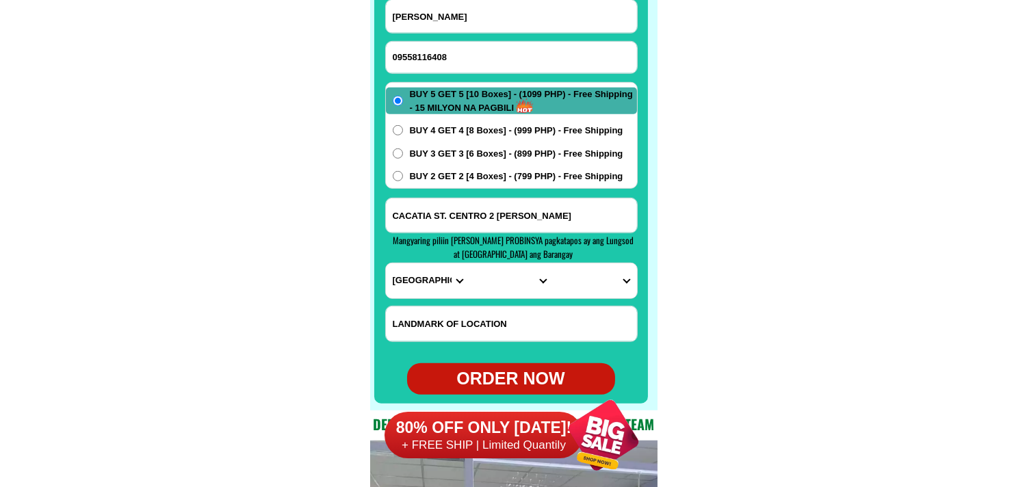
scroll to position [10788, 0]
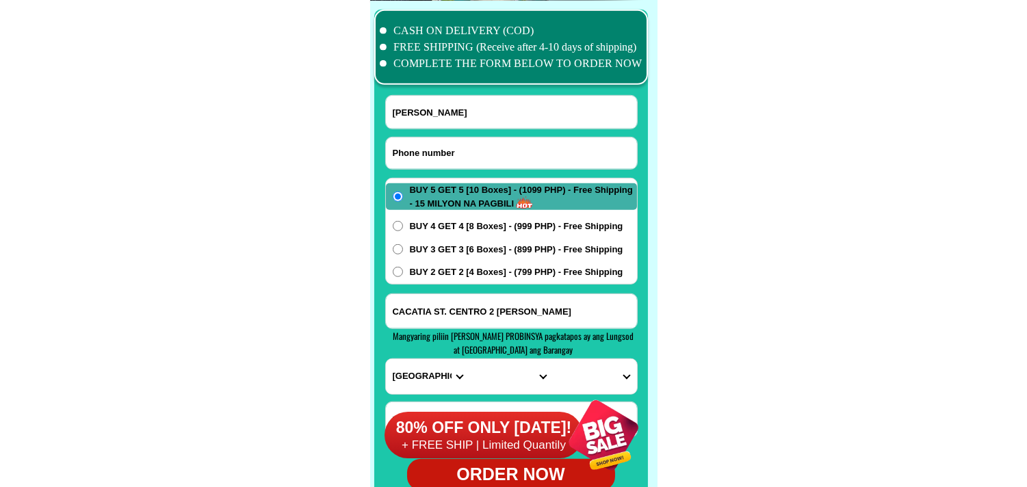
click at [449, 147] on input "Input phone_number" at bounding box center [511, 153] width 251 height 31
paste input "09166639419"
type input "09166639419"
drag, startPoint x: 443, startPoint y: 108, endPoint x: 395, endPoint y: 90, distance: 51.3
click at [443, 108] on input "Input full_name" at bounding box center [511, 112] width 251 height 33
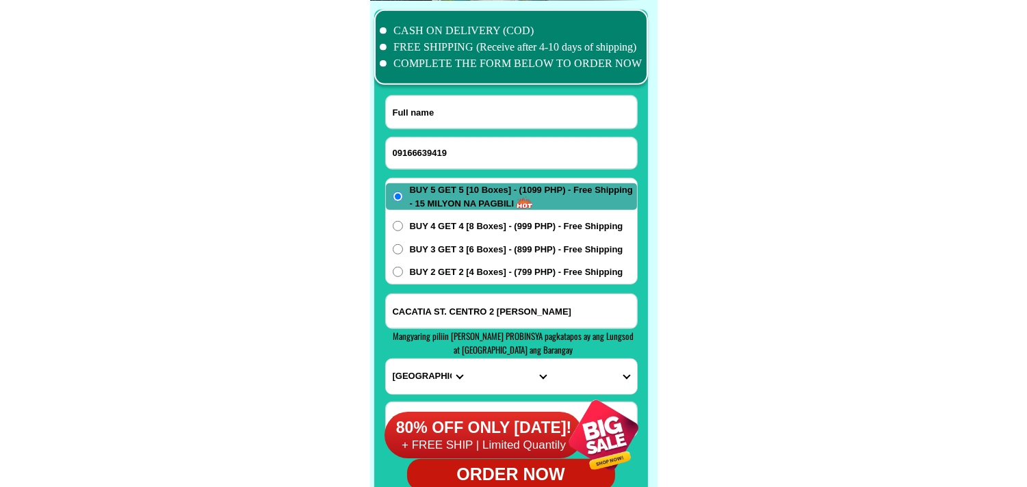
paste input "Marilu Mabanag"
type input "Marilu Mabanag"
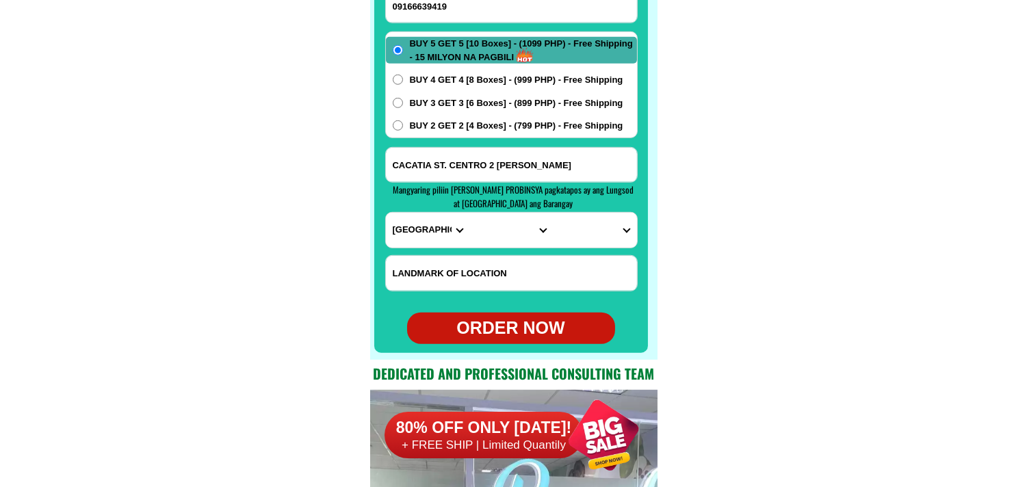
scroll to position [10940, 0]
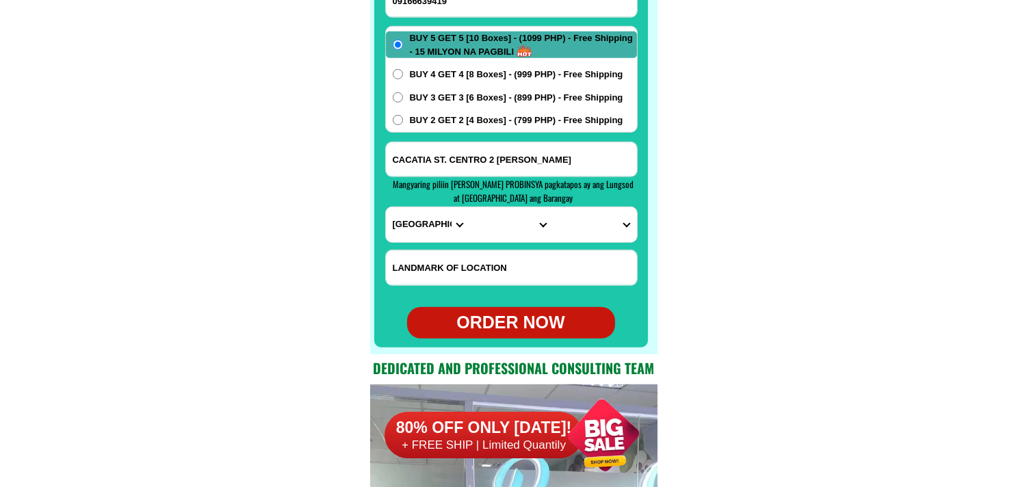
click at [497, 155] on input "CACATIA ST. CENTRO 2 SANCHEZ MIRA CAGAYAN" at bounding box center [511, 159] width 251 height 34
paste input "6922- E Washington St. Pio del Pilar Makati City. Infront of condominuom."
type input "6922- E Washington St. Pio del Pilar Makati City. Infront of condominuom."
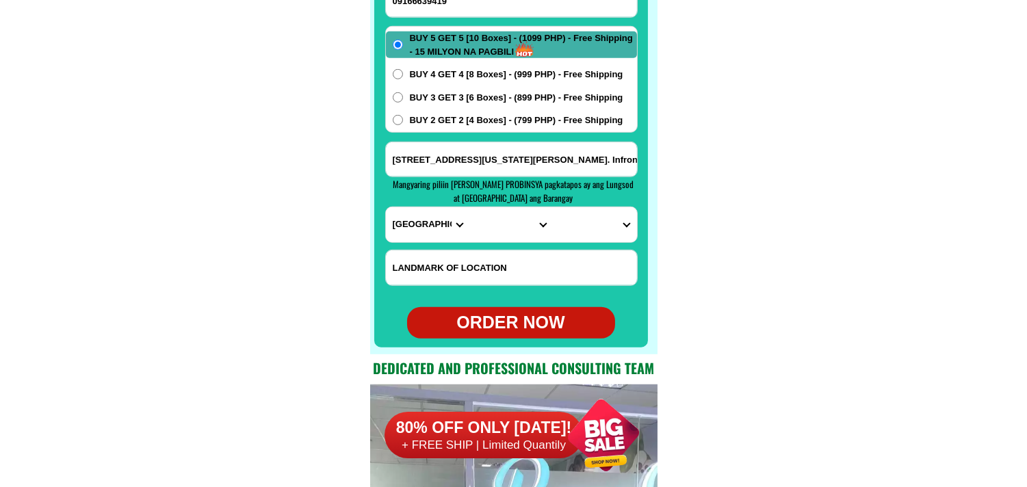
click at [402, 228] on select "PROVINCE [GEOGRAPHIC_DATA] [GEOGRAPHIC_DATA] [GEOGRAPHIC_DATA] [GEOGRAPHIC_DATA…" at bounding box center [427, 224] width 83 height 35
select select "63_219"
click at [386, 207] on select "PROVINCE [GEOGRAPHIC_DATA] [GEOGRAPHIC_DATA] [GEOGRAPHIC_DATA] [GEOGRAPHIC_DATA…" at bounding box center [427, 224] width 83 height 35
click at [498, 226] on select "CITY Binondo CALOOCAN Ermita Intramuros Las-pinas Makati Malabon-city Malate Ma…" at bounding box center [510, 224] width 83 height 35
click at [469, 207] on select "CITY Binondo CALOOCAN Ermita Intramuros Las-pinas Makati Malabon-city Malate Ma…" at bounding box center [510, 224] width 83 height 35
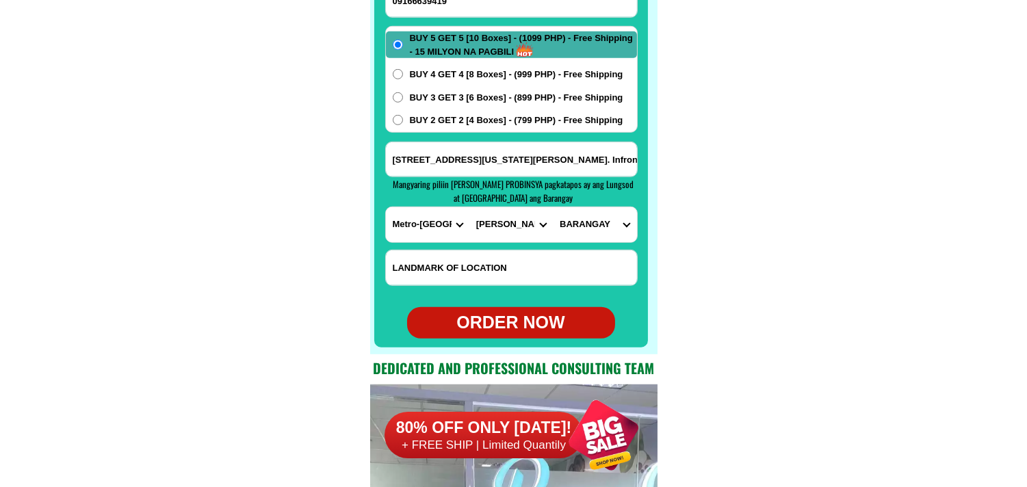
click at [507, 237] on select "CITY Binondo CALOOCAN Ermita Intramuros Las-pinas Makati Malabon-city Malate Ma…" at bounding box center [510, 224] width 83 height 35
select select "63_2197133"
click at [469, 207] on select "CITY Binondo CALOOCAN Ermita Intramuros Las-pinas Makati Malabon-city Malate Ma…" at bounding box center [510, 224] width 83 height 35
click at [604, 224] on select "BARANGAY Bangkal Bel-air Bel~air Carmona Cembo Comembo Dasmarinas East rembo Fo…" at bounding box center [594, 224] width 83 height 35
select select "63_21971334231"
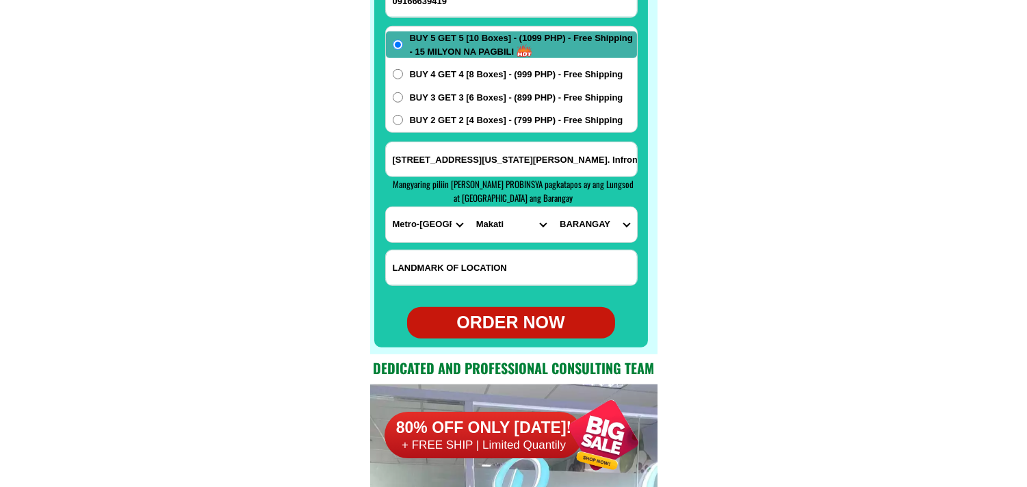
click at [553, 207] on select "BARANGAY Bangkal Bel-air Bel~air Carmona Cembo Comembo Dasmarinas East rembo Fo…" at bounding box center [594, 224] width 83 height 35
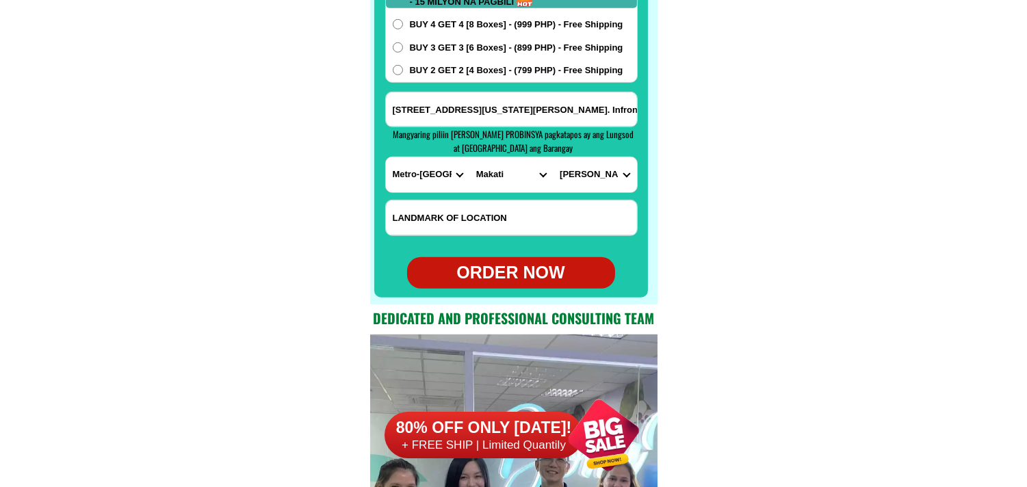
scroll to position [11016, 0]
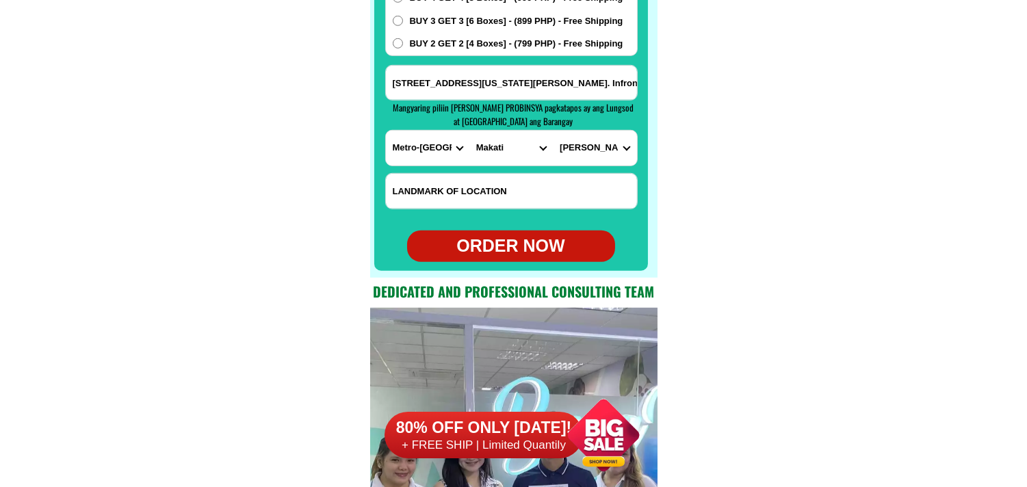
click at [530, 244] on div "ORDER NOW" at bounding box center [511, 246] width 208 height 26
type input "Marilu Mabanag"
radio input "true"
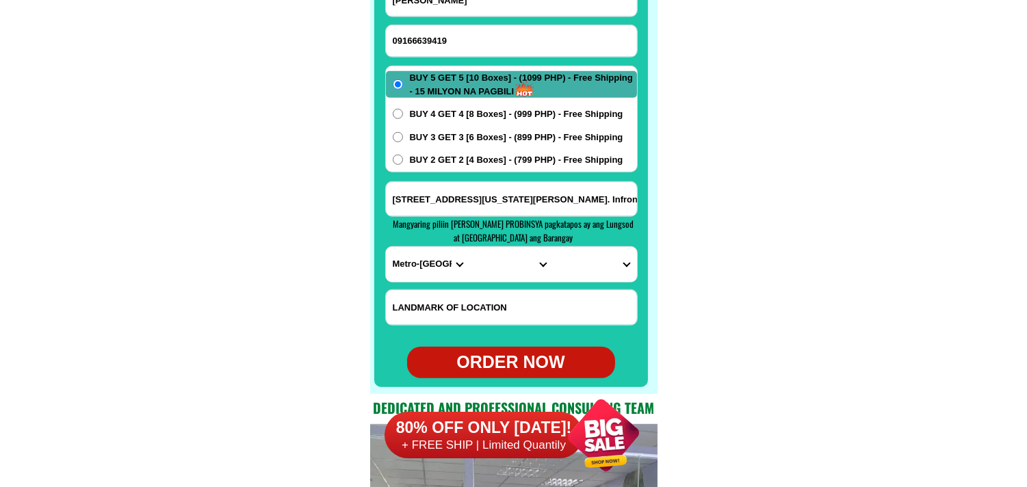
scroll to position [10788, 0]
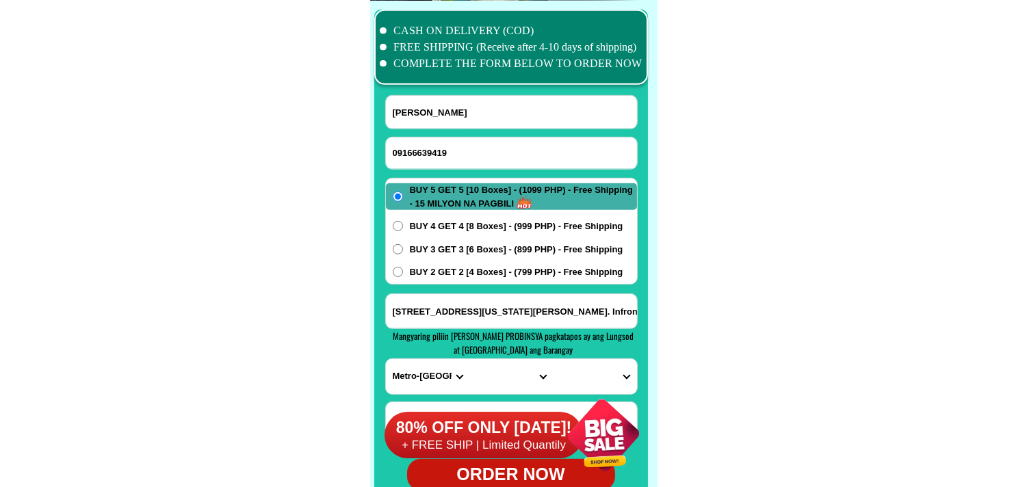
drag, startPoint x: 436, startPoint y: 153, endPoint x: 207, endPoint y: 14, distance: 267.1
click at [436, 153] on input "09166639419" at bounding box center [511, 153] width 251 height 31
paste input "09557135542"
type input "09557135542"
click at [440, 104] on input "Input full_name" at bounding box center [511, 112] width 251 height 33
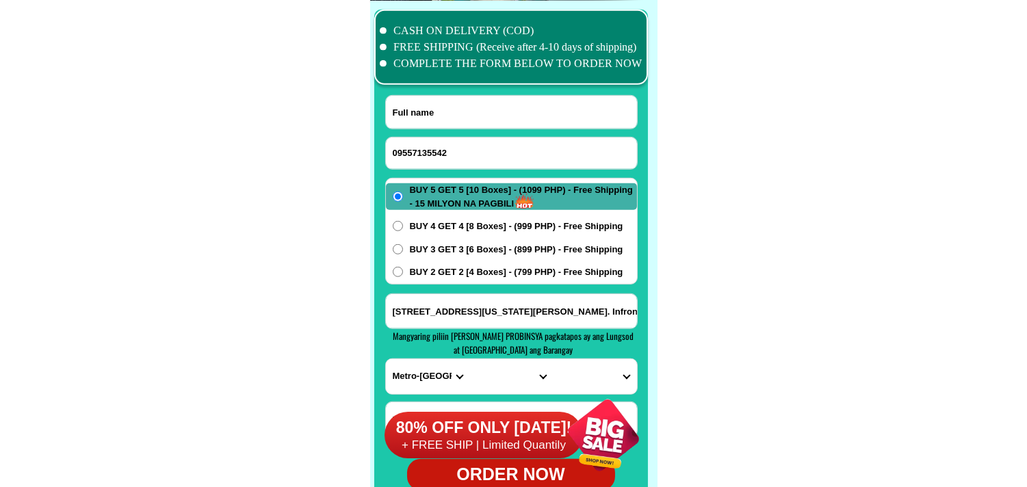
paste input "Norma Paquinol"
type input "Norma Paquinol"
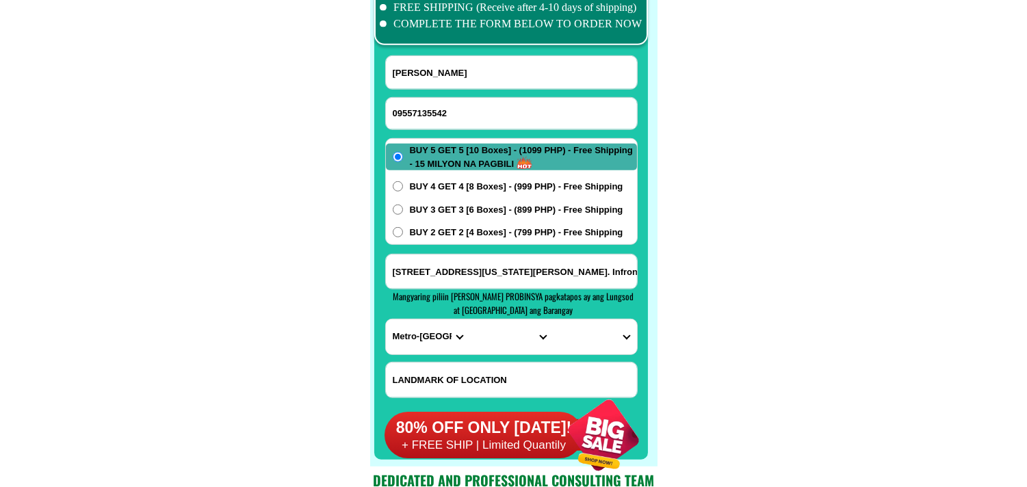
scroll to position [10864, 0]
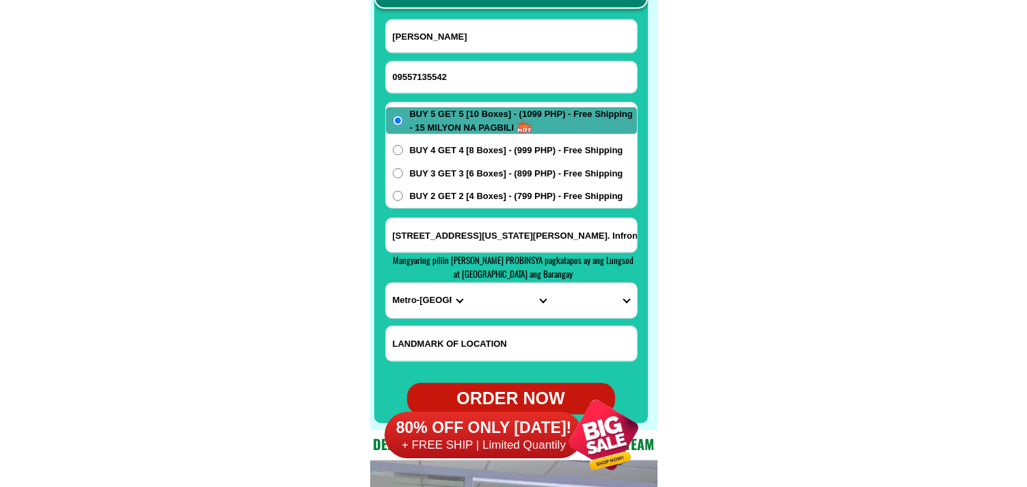
click at [459, 227] on input "6922- E Washington St. Pio del Pilar Makati City. Infront of condominuom." at bounding box center [511, 235] width 251 height 34
paste input "purok 1 pantaron Sto. Tomas Davao del Norte"
type input "purok 1 pantaron Sto. Tomas Davao del Norte"
click at [417, 303] on select "PROVINCE [GEOGRAPHIC_DATA] [GEOGRAPHIC_DATA] [GEOGRAPHIC_DATA] [GEOGRAPHIC_DATA…" at bounding box center [427, 300] width 83 height 35
select select "63_773"
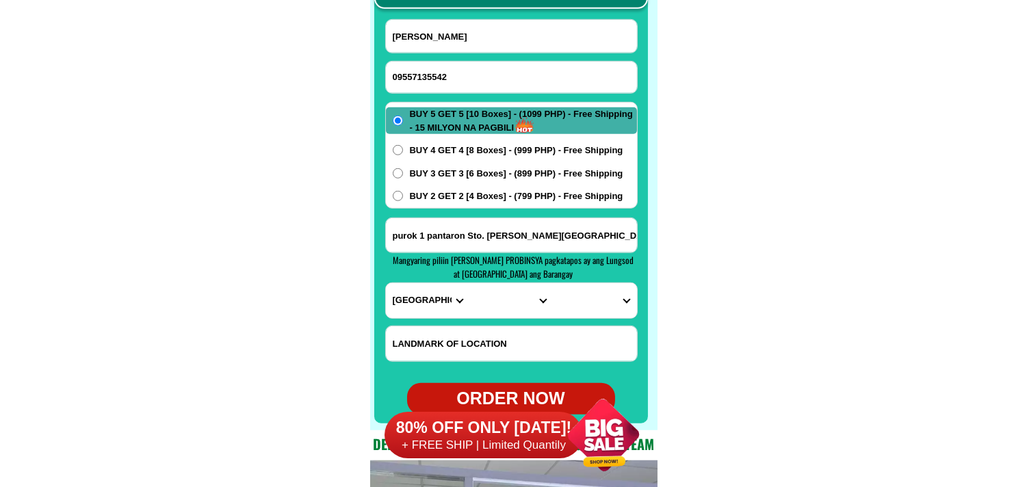
click at [386, 283] on select "PROVINCE [GEOGRAPHIC_DATA] [GEOGRAPHIC_DATA] [GEOGRAPHIC_DATA] [GEOGRAPHIC_DATA…" at bounding box center [427, 300] width 83 height 35
click at [507, 307] on select "CITY [PERSON_NAME]-e.-[GEOGRAPHIC_DATA]-[PERSON_NAME] [GEOGRAPHIC_DATA]-[GEOGRA…" at bounding box center [510, 300] width 83 height 35
select select "63_7738586"
click at [469, 283] on select "CITY [PERSON_NAME]-e.-[GEOGRAPHIC_DATA]-[PERSON_NAME] [GEOGRAPHIC_DATA]-[GEOGRA…" at bounding box center [510, 300] width 83 height 35
click at [596, 306] on select "BARANGAY Balagunan Bobongon Casig-ang Esperanza Kimamon Kinamayan La libertad L…" at bounding box center [594, 300] width 83 height 35
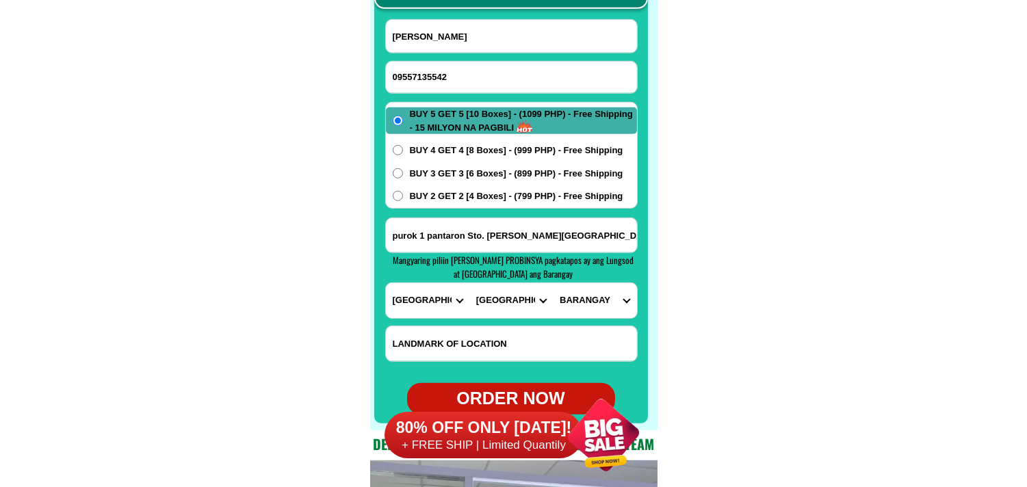
select select "63_77385862835"
click at [553, 283] on select "BARANGAY Balagunan Bobongon Casig-ang Esperanza Kimamon Kinamayan La libertad L…" at bounding box center [594, 300] width 83 height 35
click at [500, 194] on span "BUY 2 GET 2 [4 Boxes] - (799 PHP) - Free Shipping" at bounding box center [516, 197] width 213 height 14
click at [484, 202] on span "BUY 2 GET 2 [4 Boxes] - (799 PHP) - Free Shipping" at bounding box center [516, 197] width 213 height 14
click at [403, 201] on input "BUY 2 GET 2 [4 Boxes] - (799 PHP) - Free Shipping" at bounding box center [398, 196] width 10 height 10
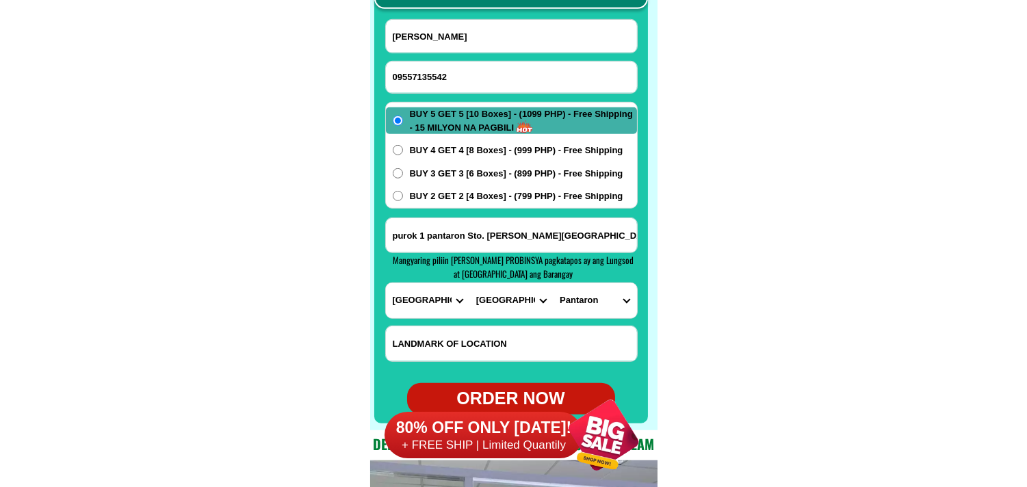
radio input "true"
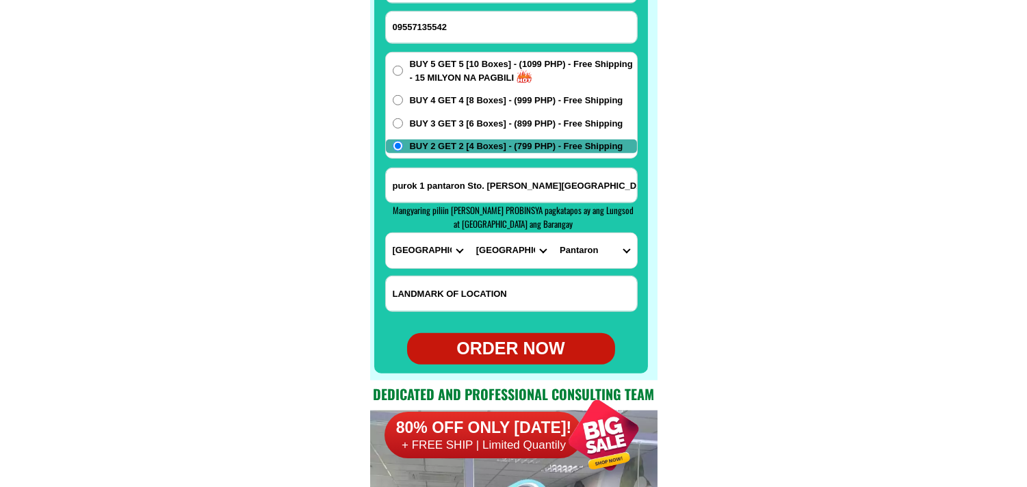
scroll to position [10940, 0]
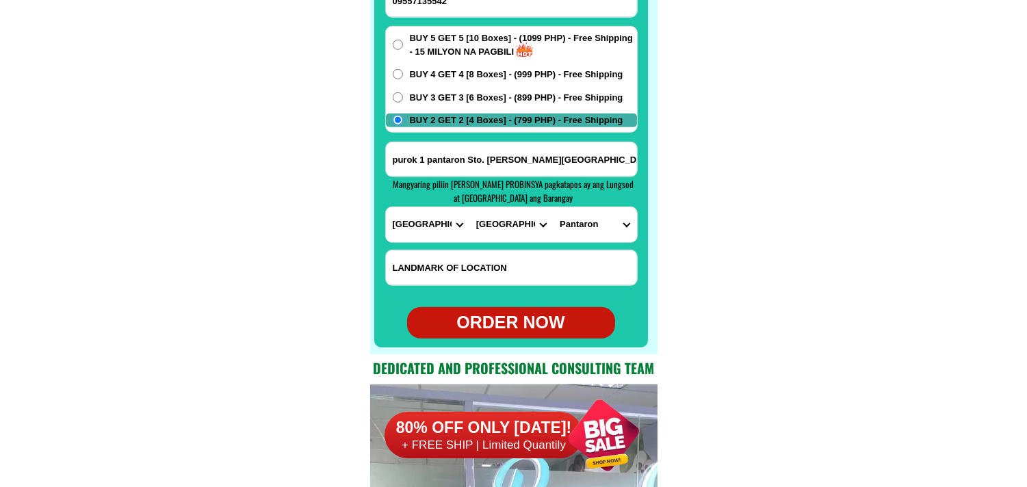
click at [506, 310] on div "ORDER NOW" at bounding box center [511, 322] width 208 height 31
type input "09557135542"
radio input "true"
